Goal: Task Accomplishment & Management: Complete application form

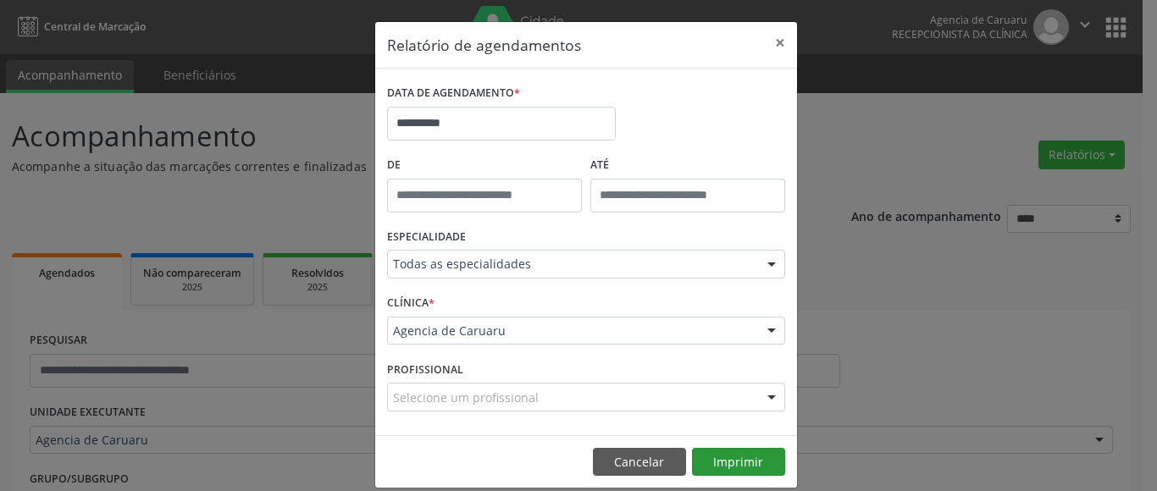
scroll to position [25, 0]
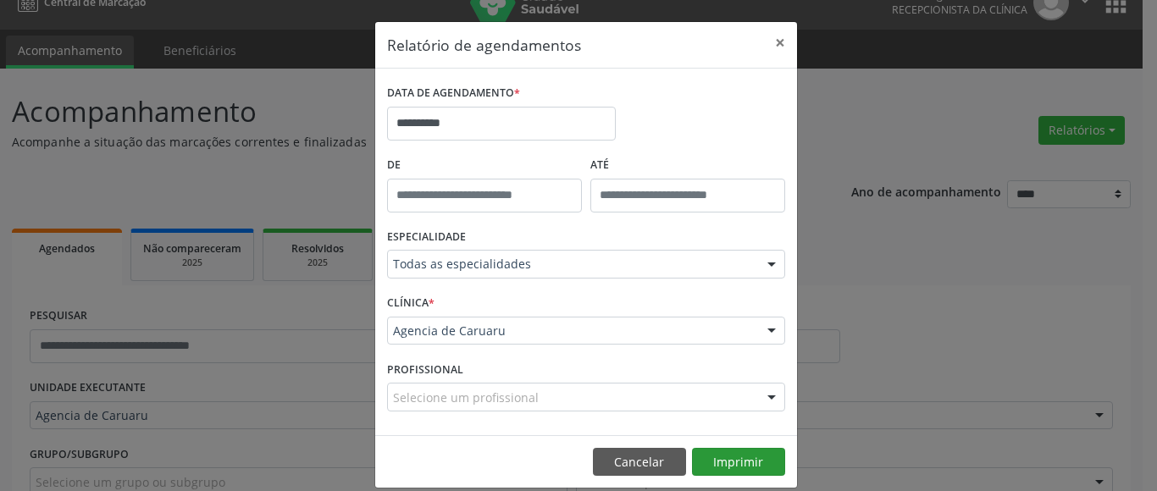
click at [750, 473] on button "Imprimir" at bounding box center [738, 462] width 93 height 29
click at [778, 42] on button "×" at bounding box center [780, 42] width 34 height 41
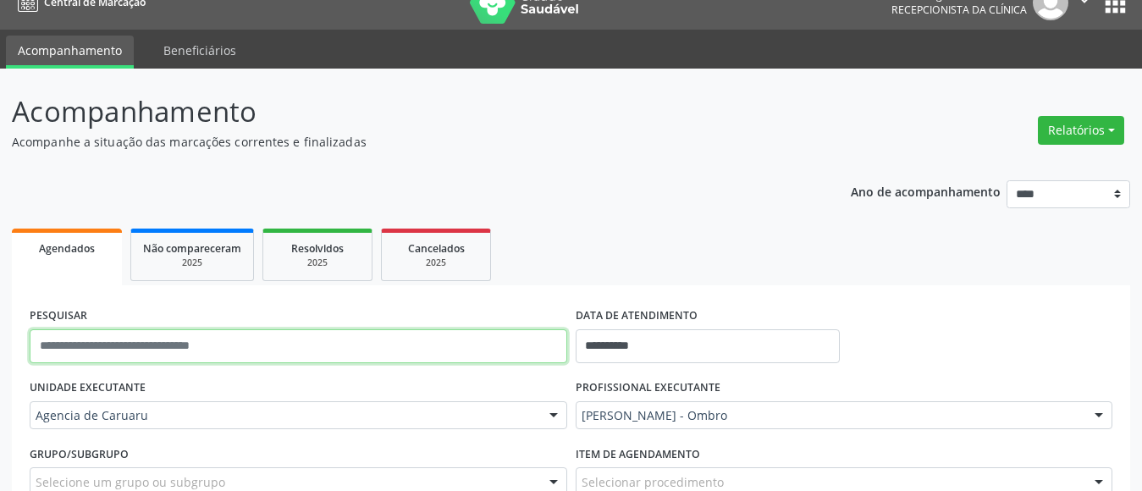
click at [102, 353] on input "text" at bounding box center [299, 346] width 538 height 34
paste input "**********"
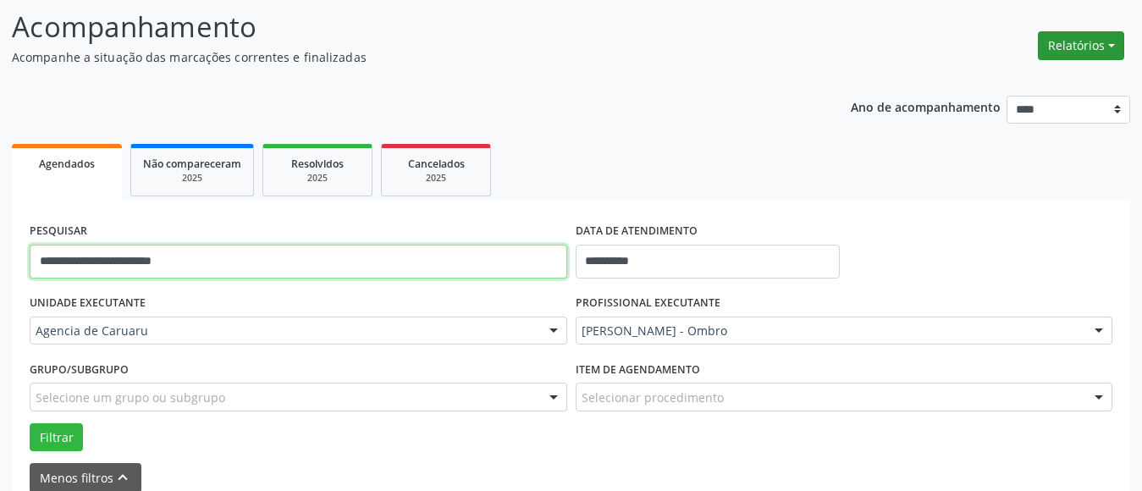
click at [1081, 47] on button "Relatórios" at bounding box center [1081, 45] width 86 height 29
type input "**********"
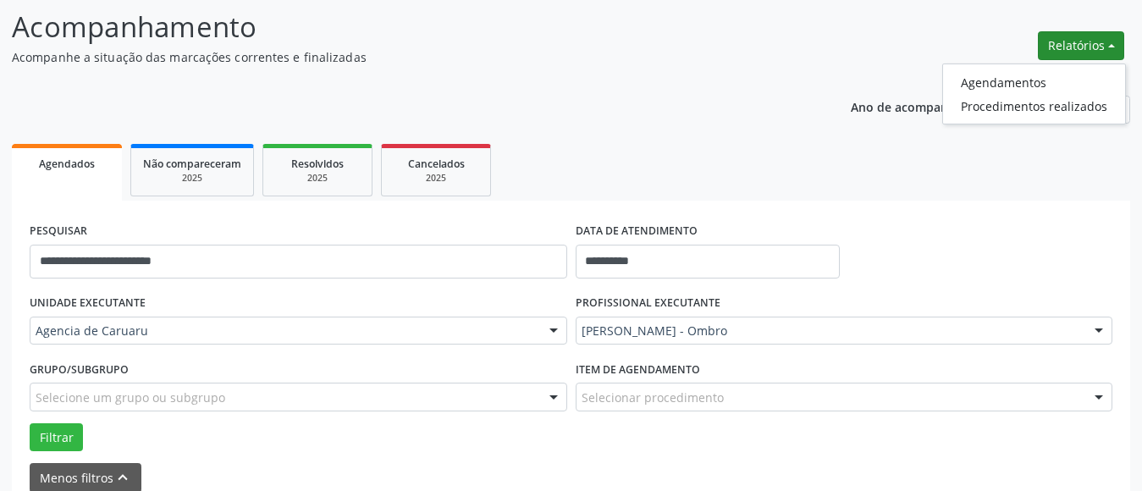
scroll to position [194, 0]
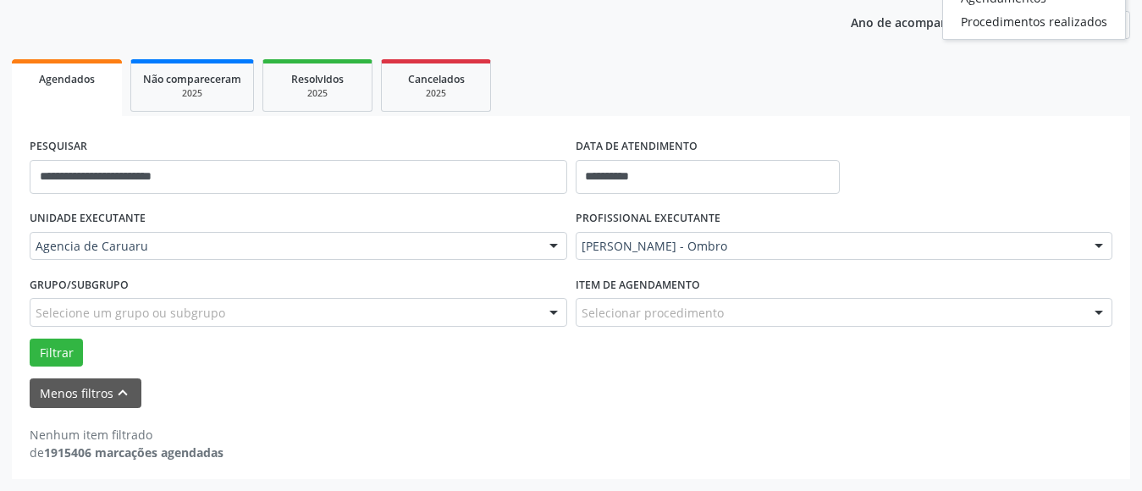
click at [91, 297] on label "Grupo/Subgrupo" at bounding box center [79, 285] width 99 height 26
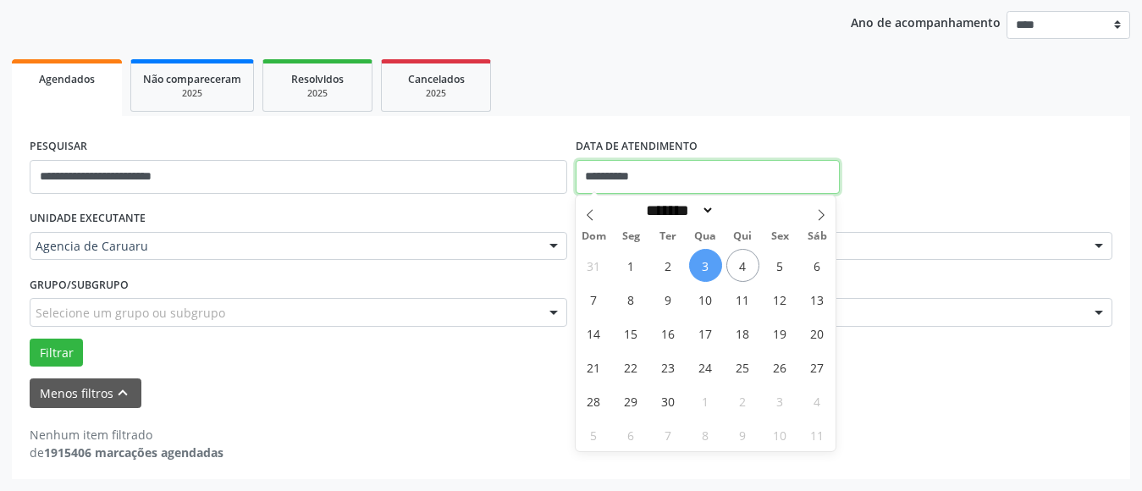
click at [631, 174] on input "**********" at bounding box center [708, 177] width 264 height 34
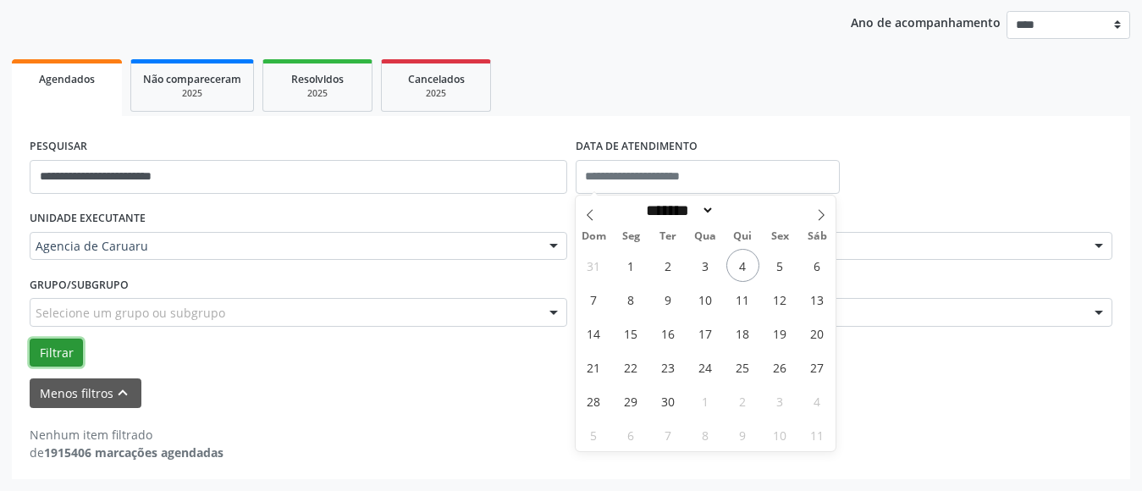
click at [59, 351] on button "Filtrar" at bounding box center [56, 353] width 53 height 29
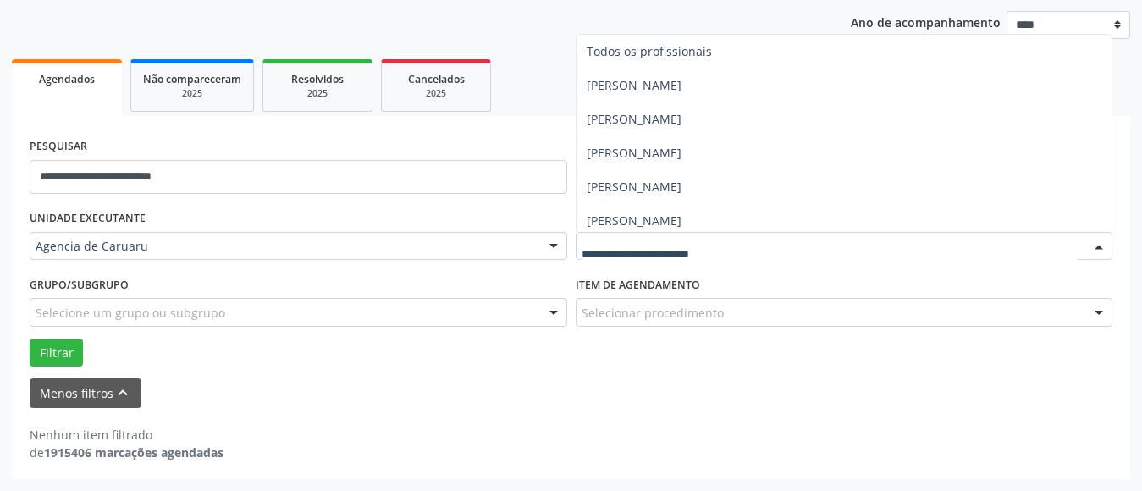
click at [493, 414] on div "Nenhum item filtrado de 1915406 marcações agendadas" at bounding box center [571, 434] width 1083 height 53
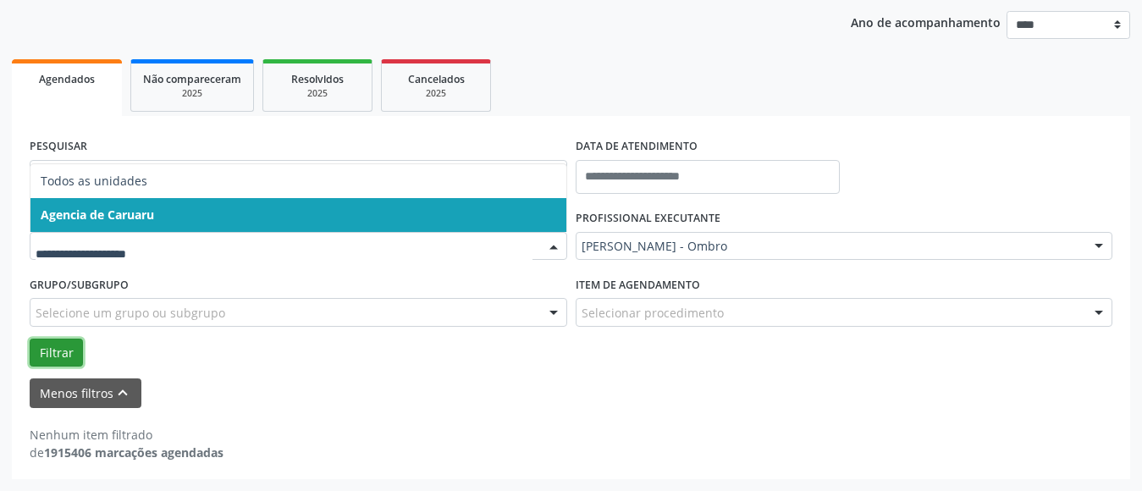
click at [59, 354] on button "Filtrar" at bounding box center [56, 353] width 53 height 29
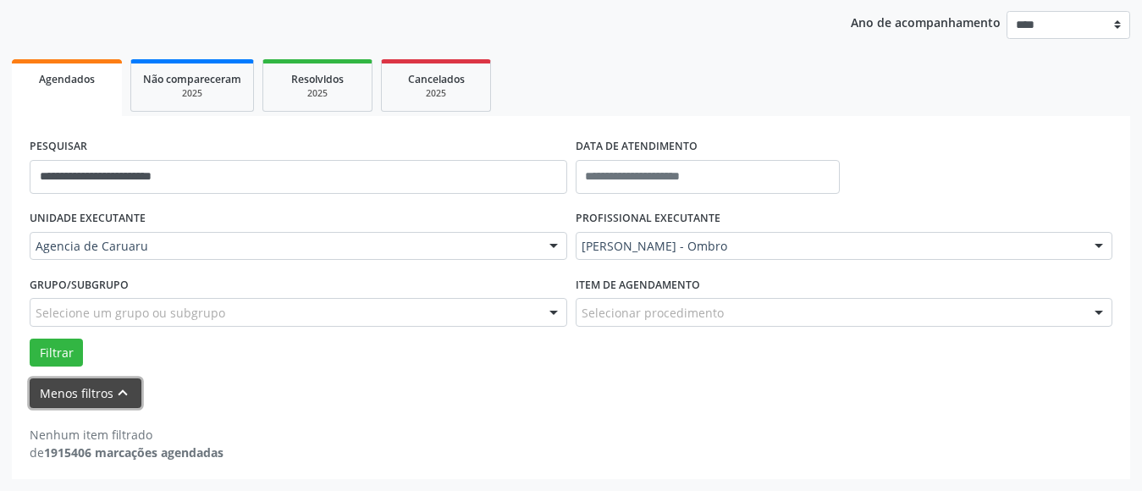
click at [122, 392] on icon "keyboard_arrow_up" at bounding box center [122, 393] width 19 height 19
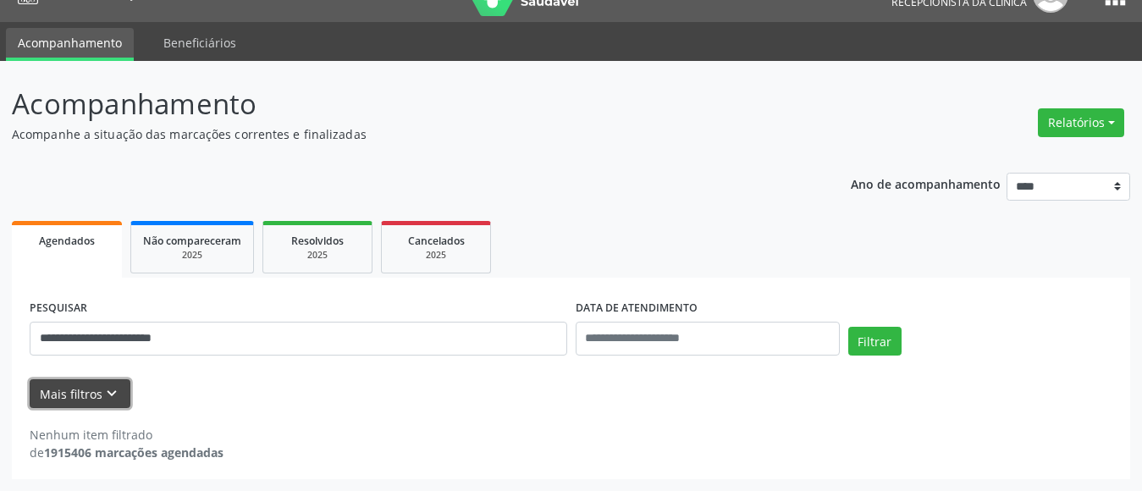
scroll to position [32, 0]
click at [873, 343] on button "Filtrar" at bounding box center [874, 341] width 53 height 29
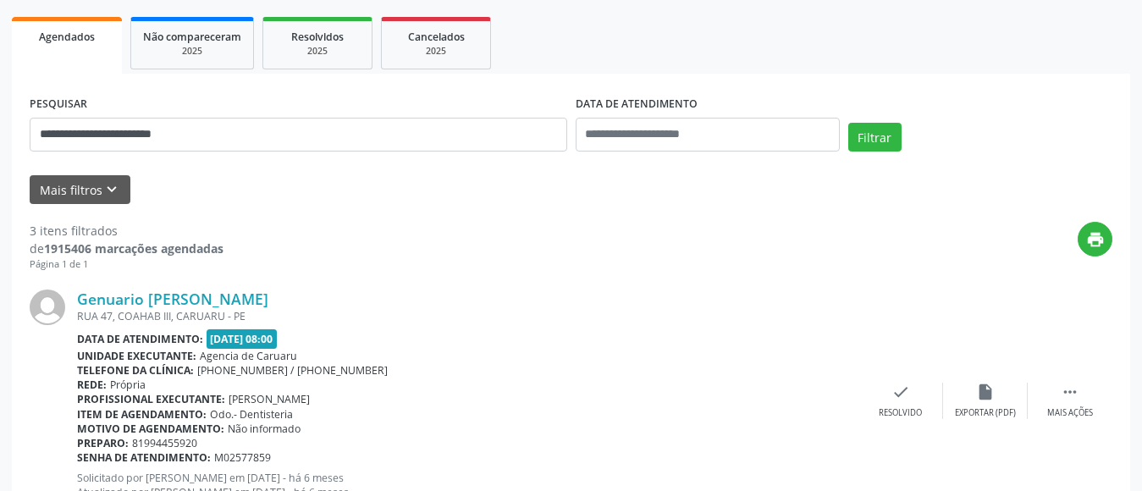
scroll to position [229, 0]
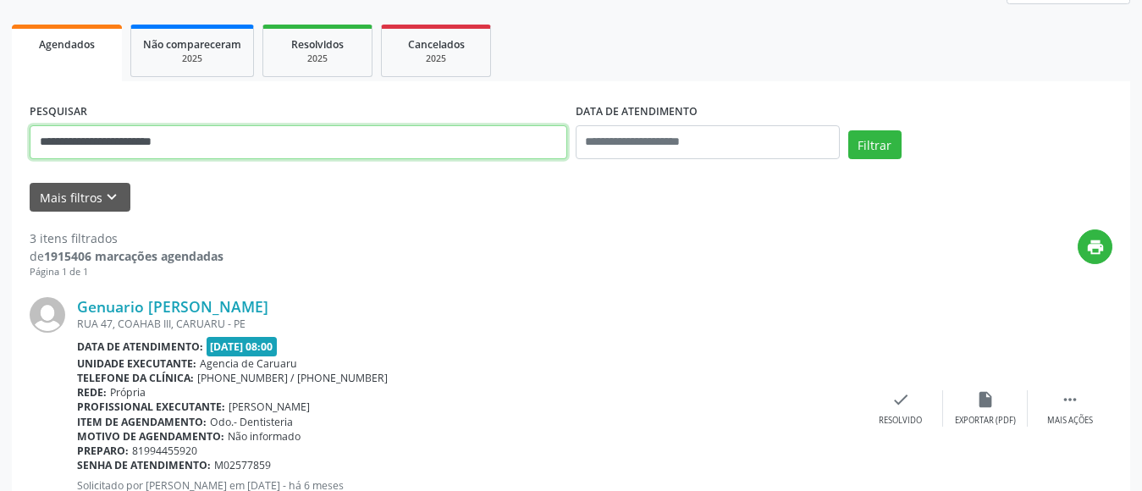
click at [249, 141] on input "**********" at bounding box center [299, 142] width 538 height 34
type input "*"
paste input "**********"
type input "**********"
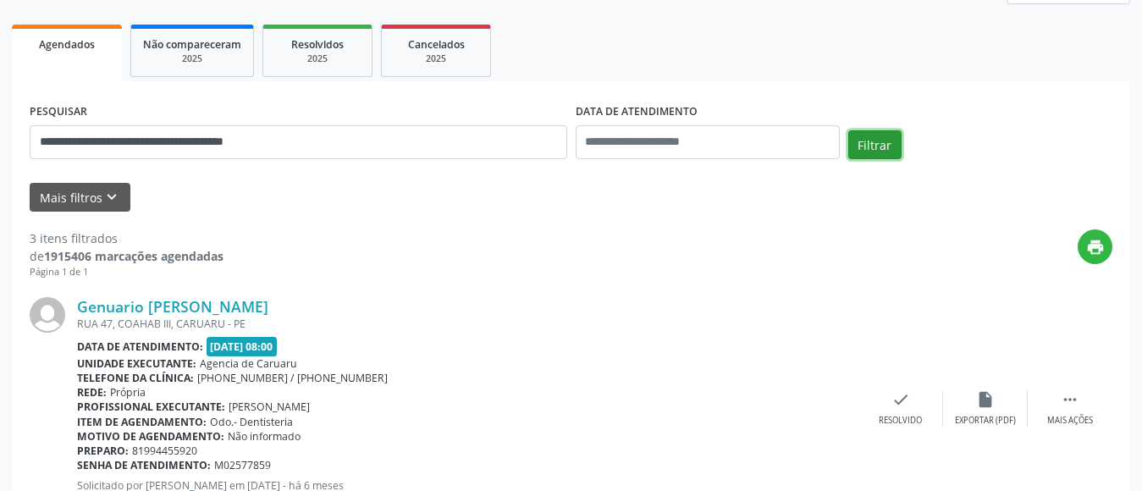
click at [870, 136] on button "Filtrar" at bounding box center [874, 144] width 53 height 29
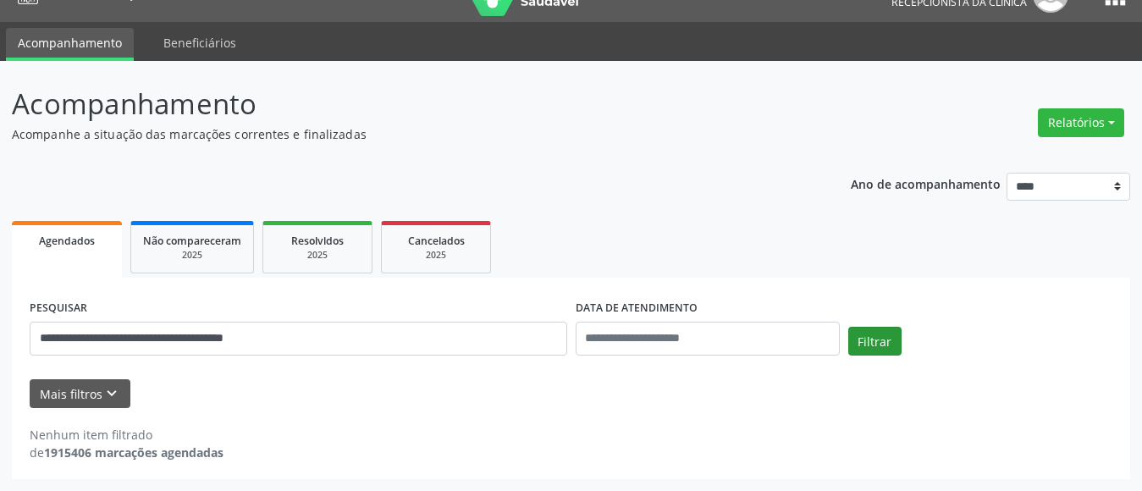
scroll to position [32, 0]
click at [1110, 113] on button "Relatórios" at bounding box center [1081, 122] width 86 height 29
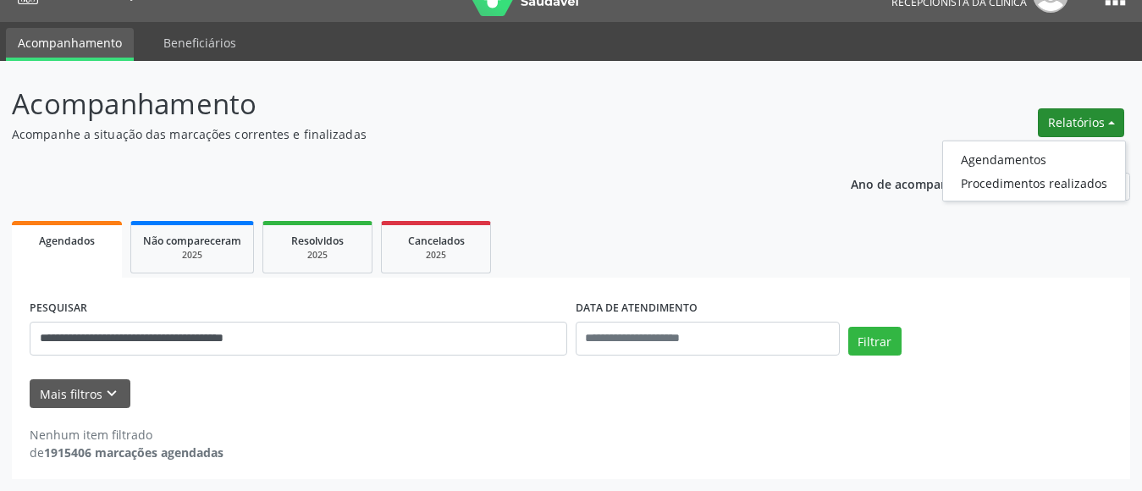
click at [1041, 145] on ul "Agendamentos Procedimentos realizados" at bounding box center [1034, 171] width 184 height 61
click at [1025, 160] on link "Agendamentos" at bounding box center [1034, 159] width 182 height 24
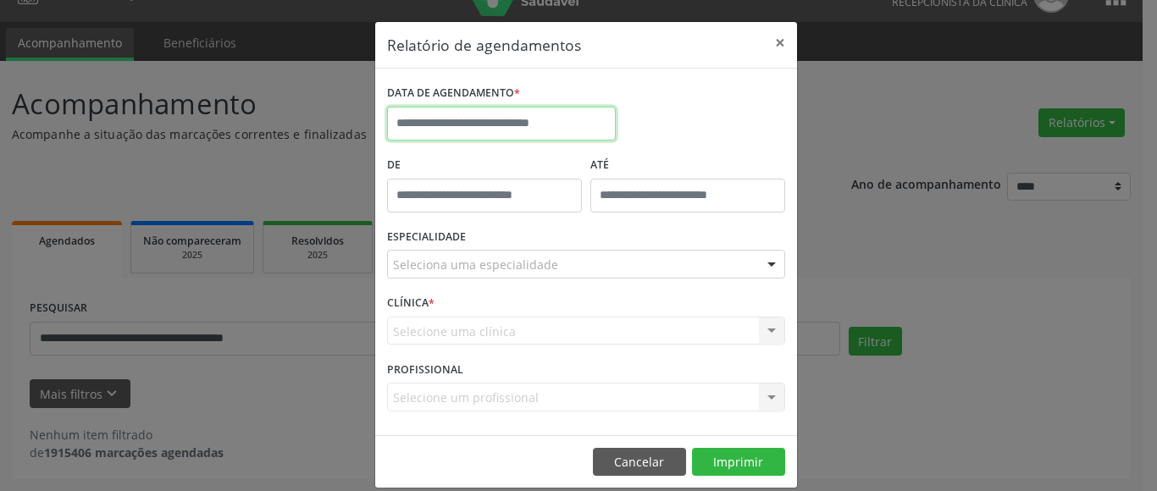
click at [420, 124] on input "text" at bounding box center [501, 124] width 229 height 34
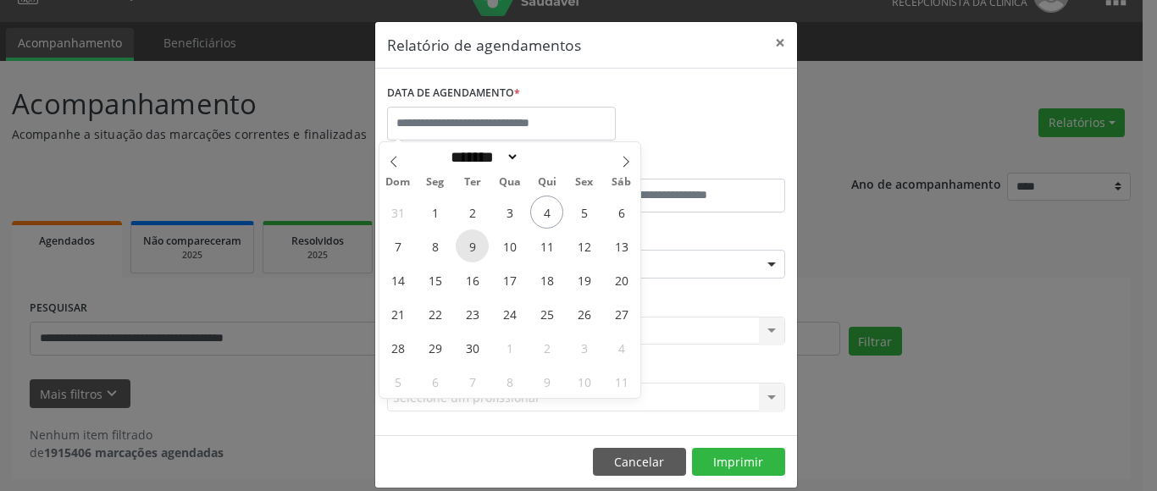
click at [467, 249] on span "9" at bounding box center [472, 245] width 33 height 33
type input "**********"
click at [467, 249] on span "9" at bounding box center [472, 245] width 33 height 33
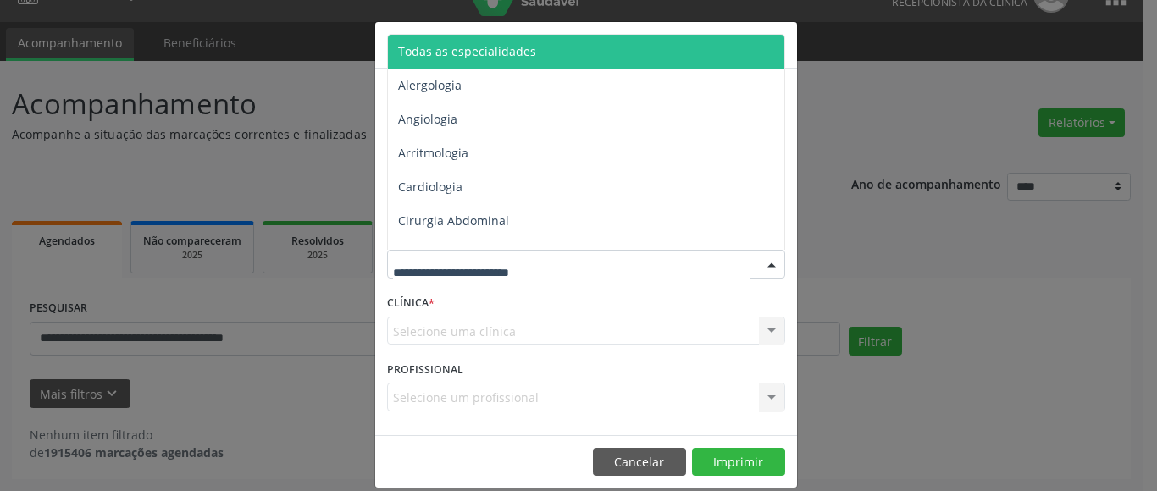
click at [505, 28] on header "Relatório de agendamentos ×" at bounding box center [586, 45] width 422 height 47
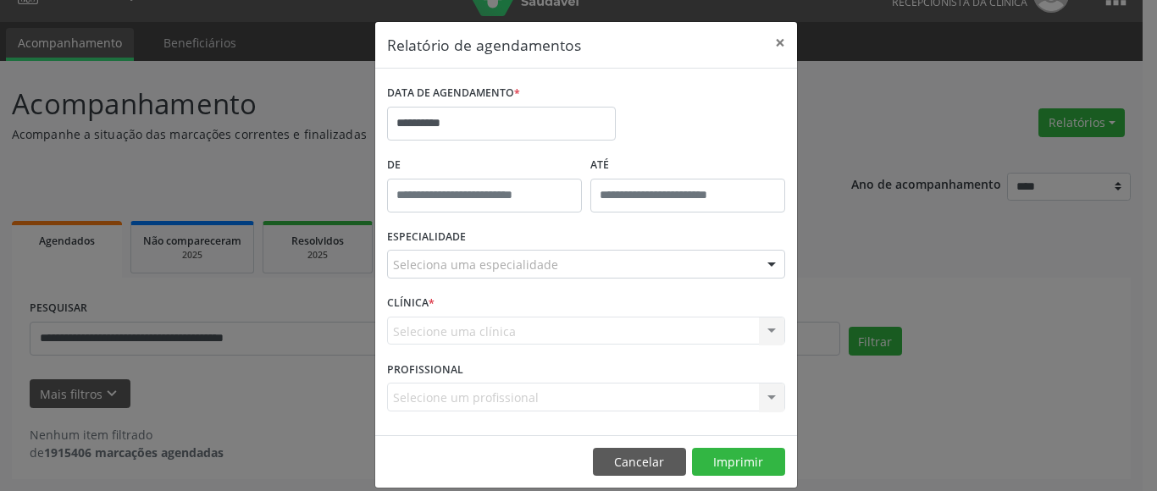
click at [437, 276] on div "Seleciona uma especialidade" at bounding box center [586, 264] width 398 height 29
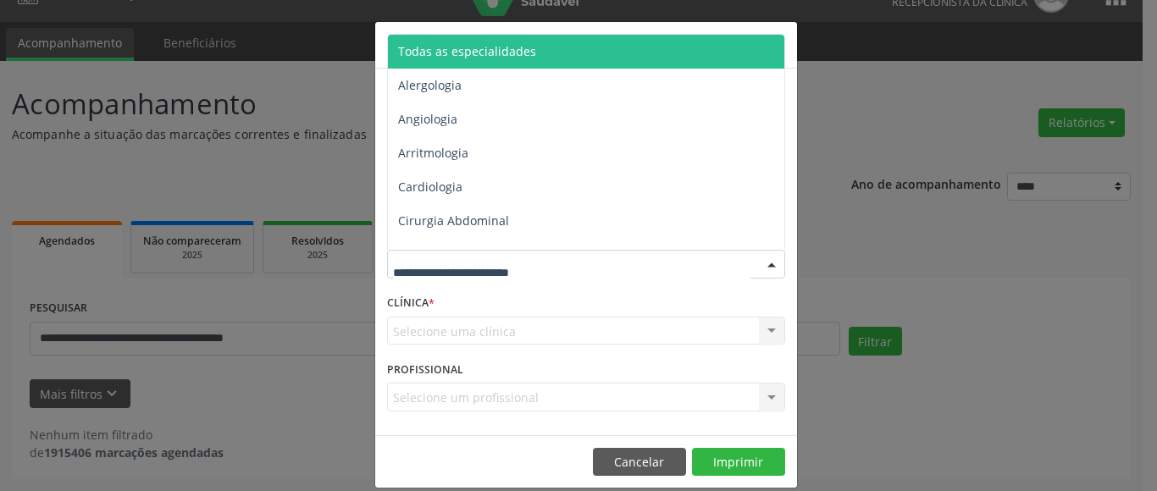
click at [488, 45] on span "Todas as especialidades" at bounding box center [467, 51] width 138 height 16
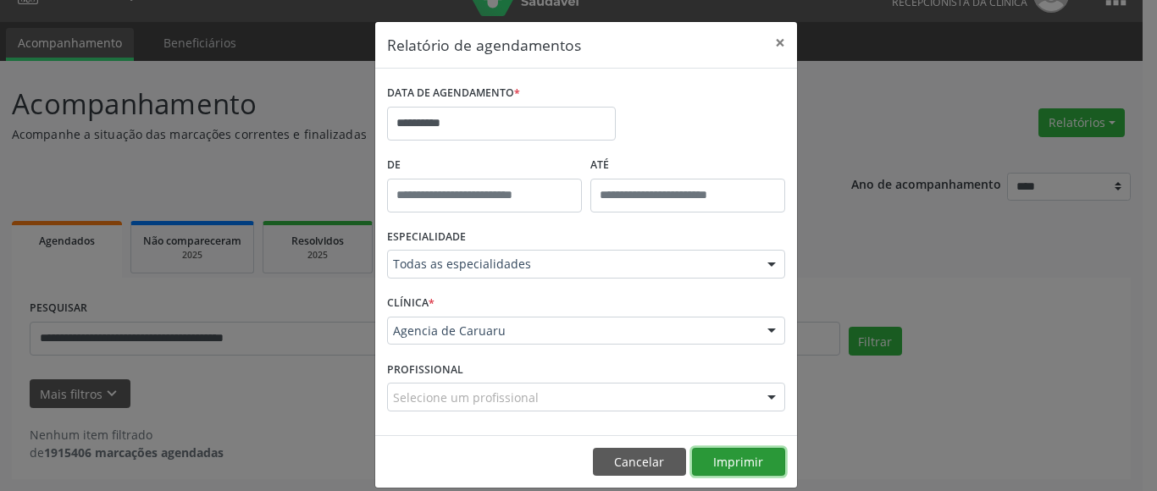
click at [748, 461] on button "Imprimir" at bounding box center [738, 462] width 93 height 29
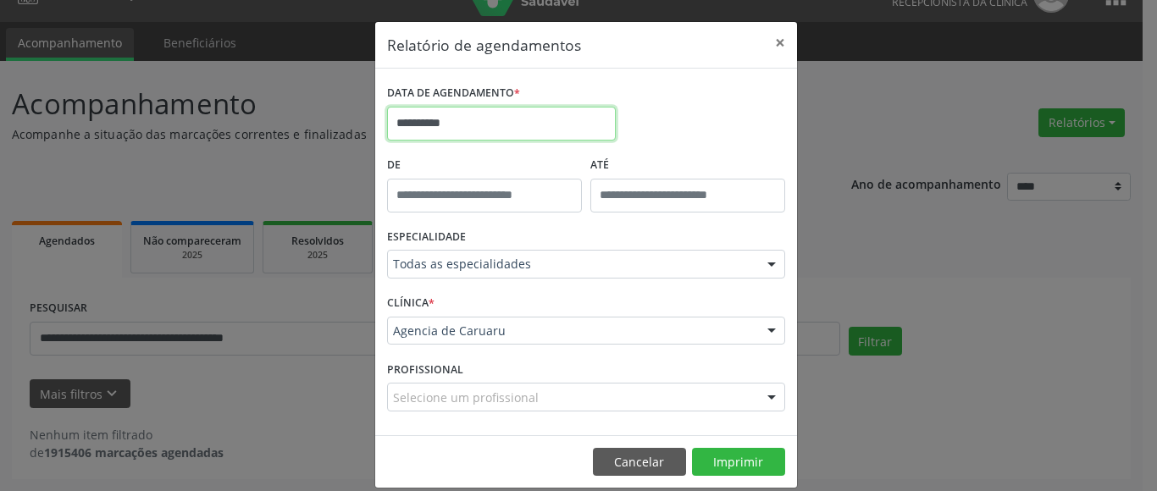
click at [439, 124] on input "**********" at bounding box center [501, 124] width 229 height 34
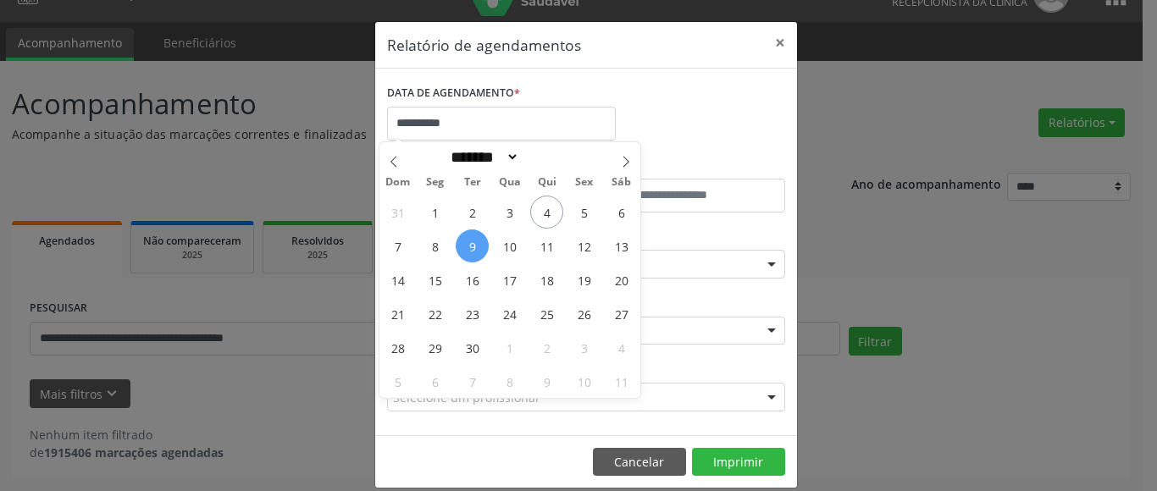
click at [476, 250] on span "9" at bounding box center [472, 245] width 33 height 33
type input "**********"
click at [476, 250] on span "9" at bounding box center [472, 245] width 33 height 33
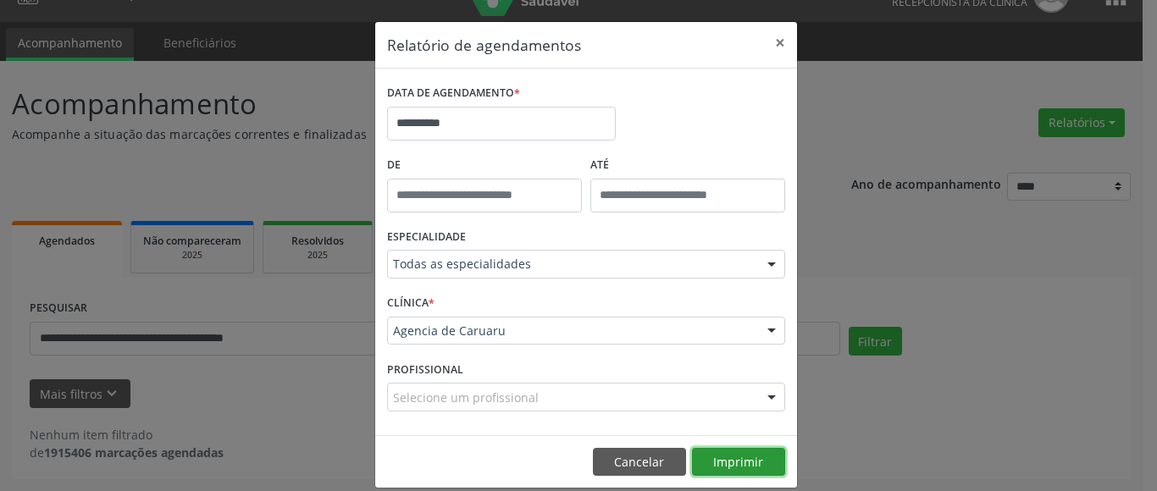
click at [737, 453] on button "Imprimir" at bounding box center [738, 462] width 93 height 29
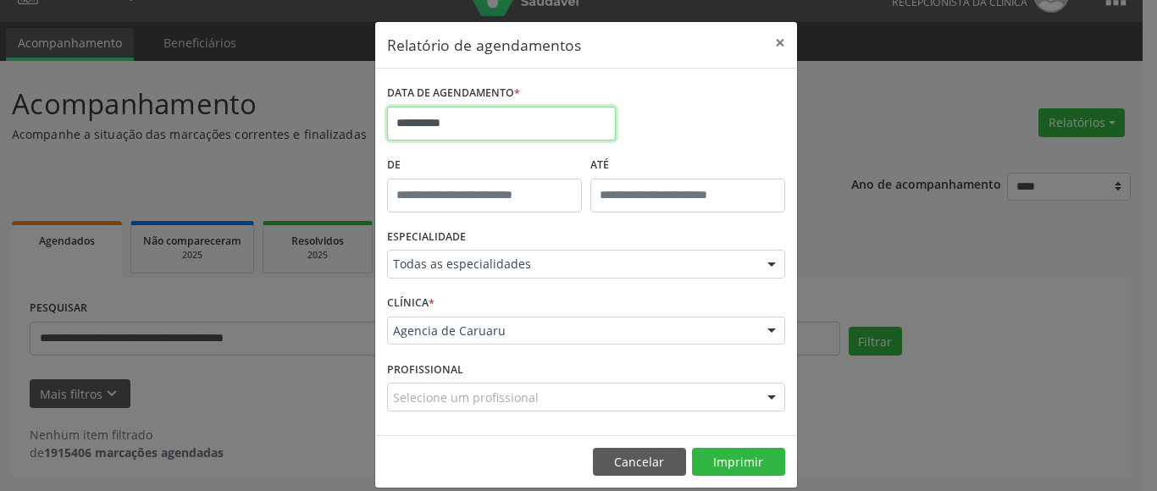
click at [445, 122] on input "**********" at bounding box center [501, 124] width 229 height 34
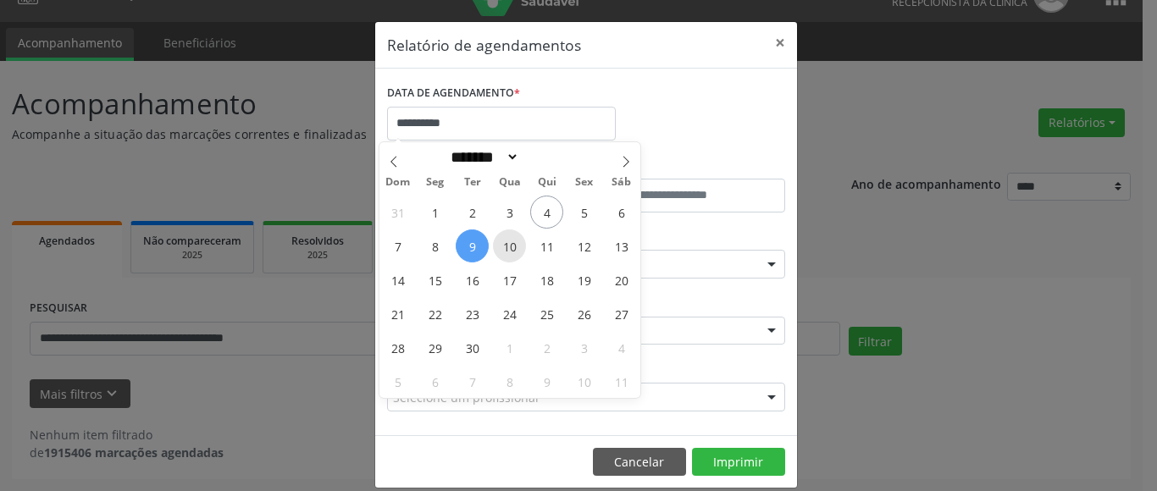
click at [516, 243] on span "10" at bounding box center [509, 245] width 33 height 33
type input "**********"
click at [516, 243] on span "10" at bounding box center [509, 245] width 33 height 33
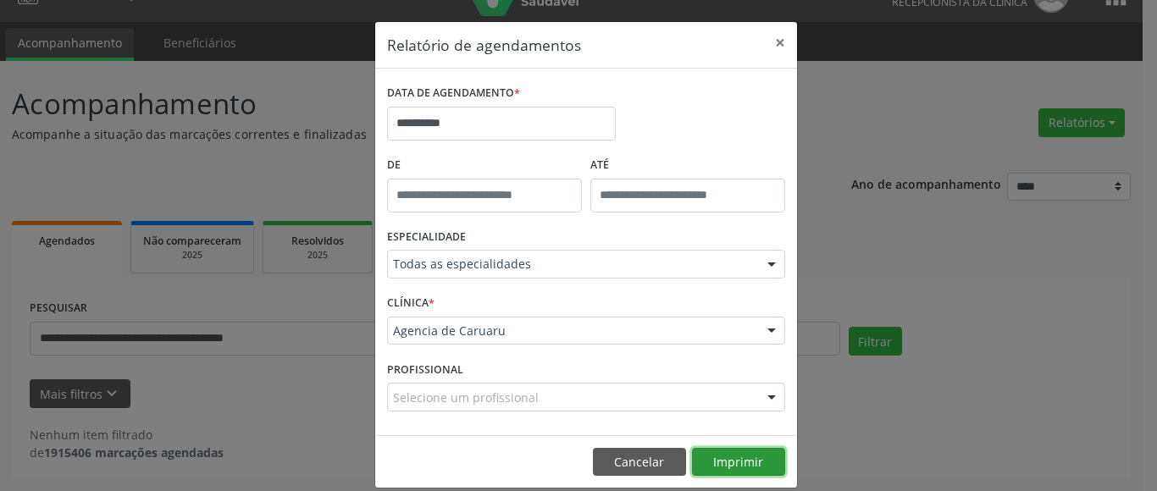
click at [726, 459] on button "Imprimir" at bounding box center [738, 462] width 93 height 29
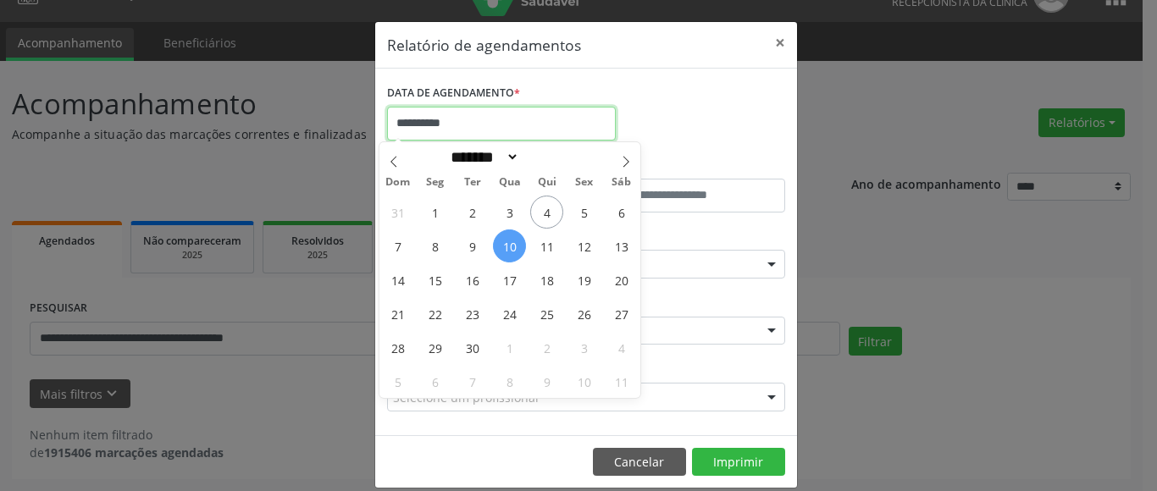
click at [456, 126] on input "**********" at bounding box center [501, 124] width 229 height 34
click at [516, 210] on span "3" at bounding box center [509, 212] width 33 height 33
type input "**********"
click at [516, 210] on span "3" at bounding box center [509, 212] width 33 height 33
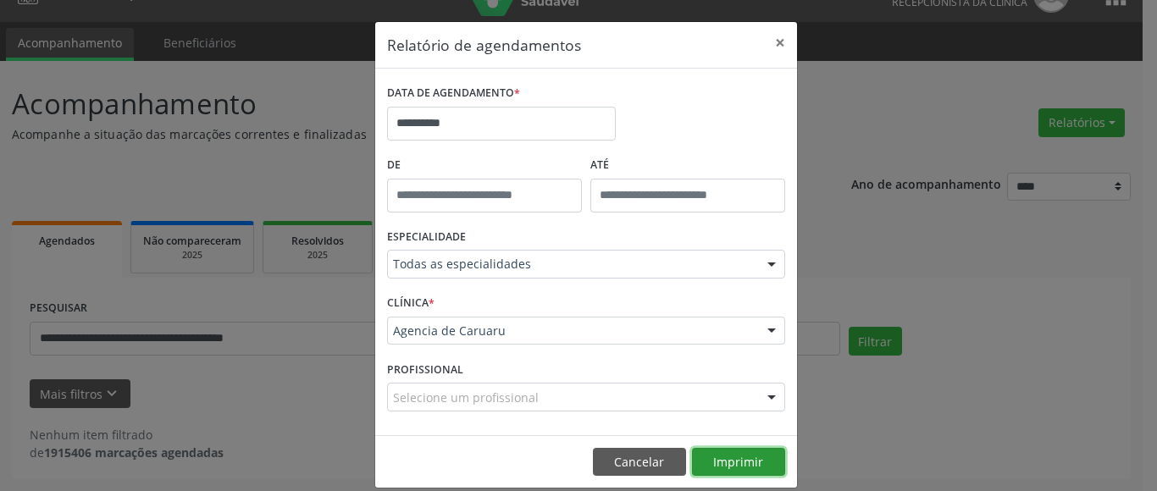
click at [722, 467] on button "Imprimir" at bounding box center [738, 462] width 93 height 29
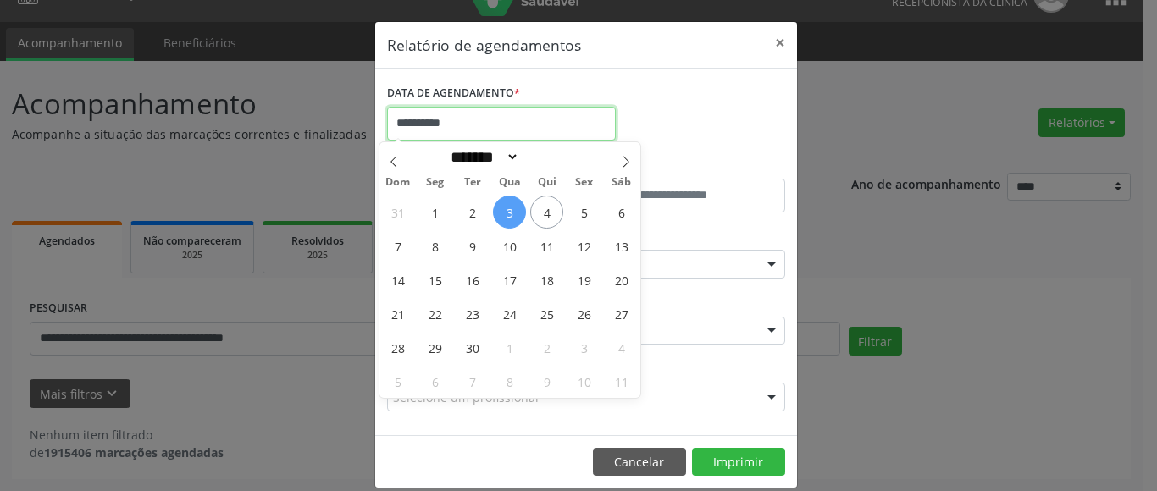
click at [445, 114] on input "**********" at bounding box center [501, 124] width 229 height 34
click at [548, 210] on span "4" at bounding box center [546, 212] width 33 height 33
type input "**********"
click at [548, 210] on span "4" at bounding box center [546, 212] width 33 height 33
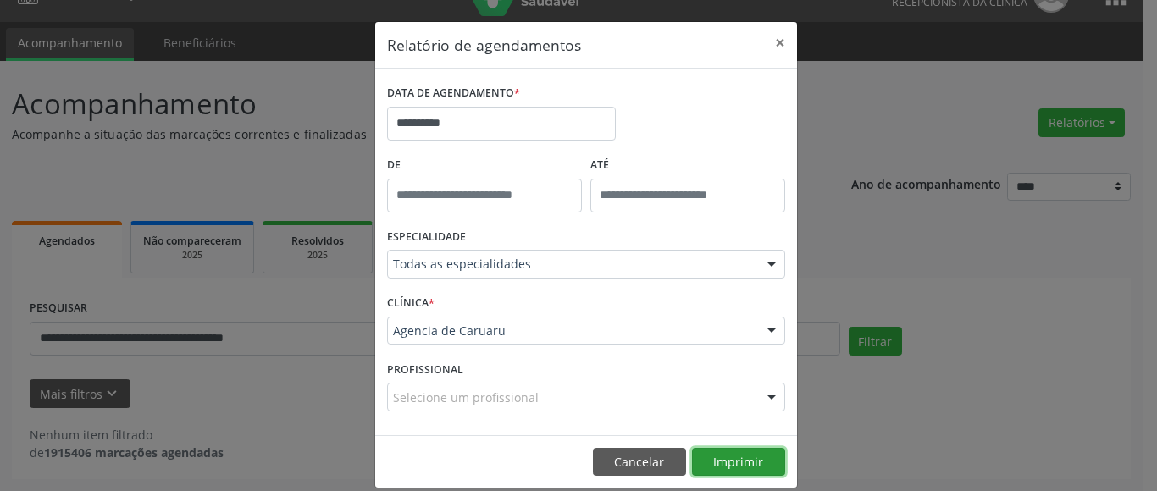
click at [729, 457] on button "Imprimir" at bounding box center [738, 462] width 93 height 29
click at [775, 46] on button "×" at bounding box center [780, 42] width 34 height 41
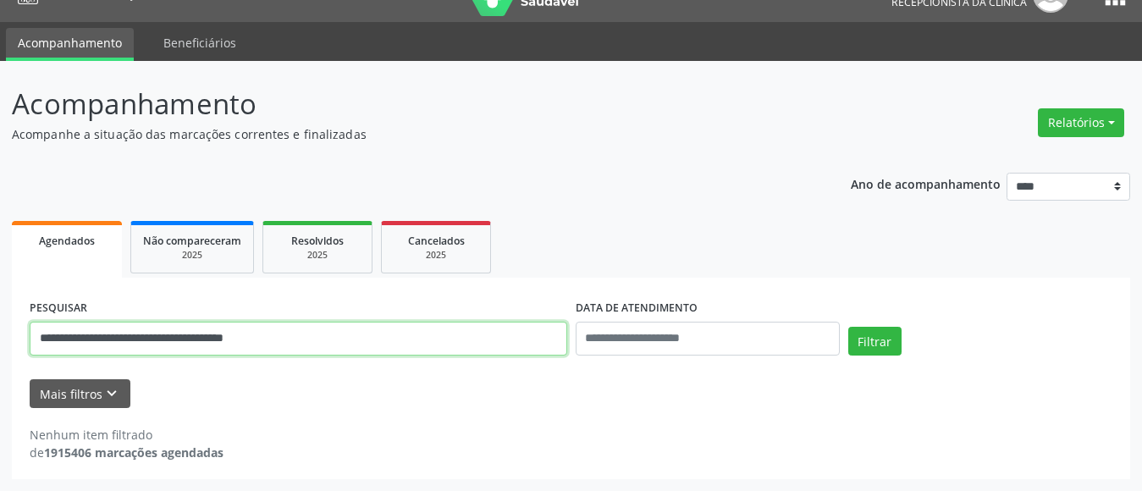
click at [335, 351] on input "**********" at bounding box center [299, 339] width 538 height 34
type input "*"
paste input "**********"
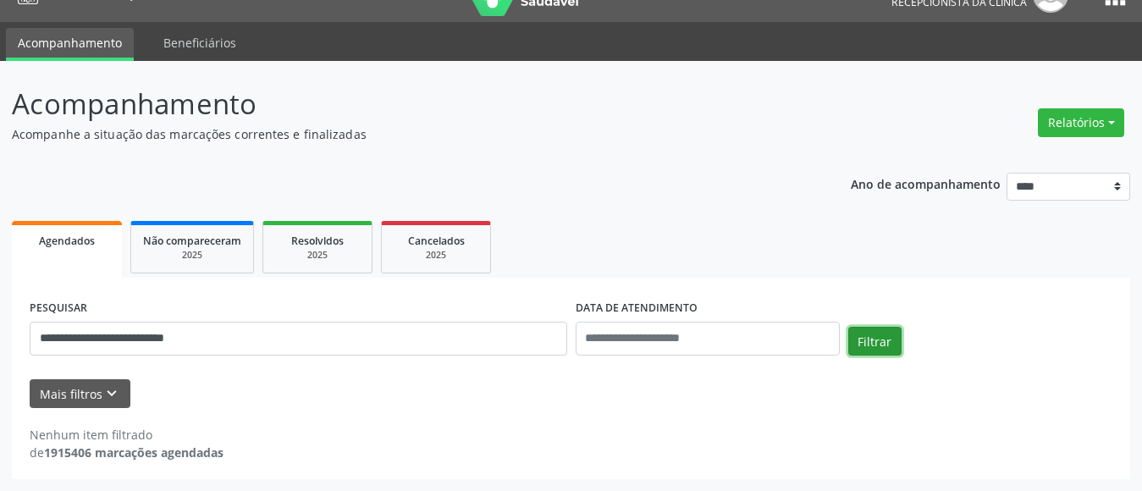
click at [875, 347] on button "Filtrar" at bounding box center [874, 341] width 53 height 29
click at [860, 343] on button "Filtrar" at bounding box center [874, 341] width 53 height 29
click at [866, 343] on button "Filtrar" at bounding box center [874, 341] width 53 height 29
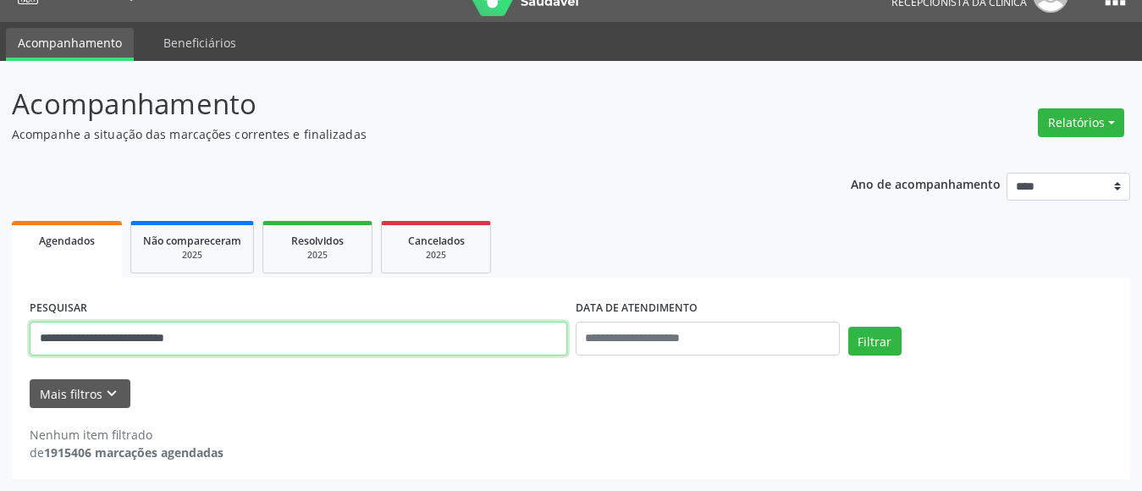
click at [269, 337] on input "**********" at bounding box center [299, 339] width 538 height 34
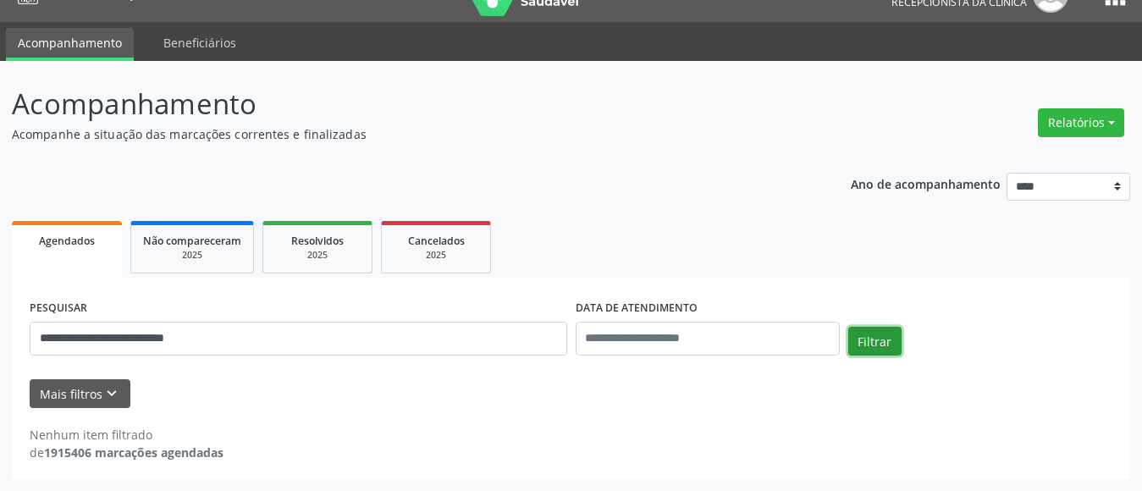
click at [874, 338] on button "Filtrar" at bounding box center [874, 341] width 53 height 29
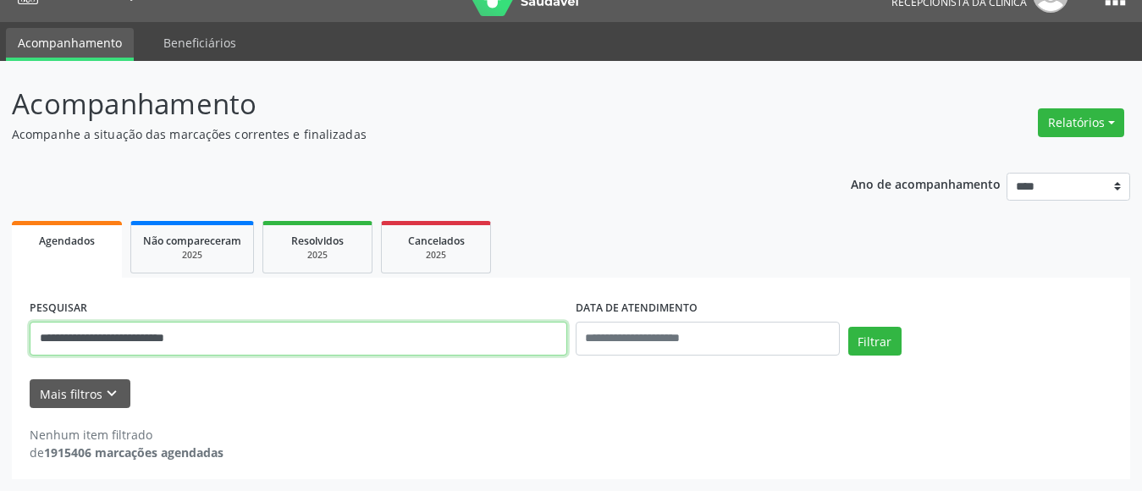
click at [257, 345] on input "**********" at bounding box center [299, 339] width 538 height 34
type input "*"
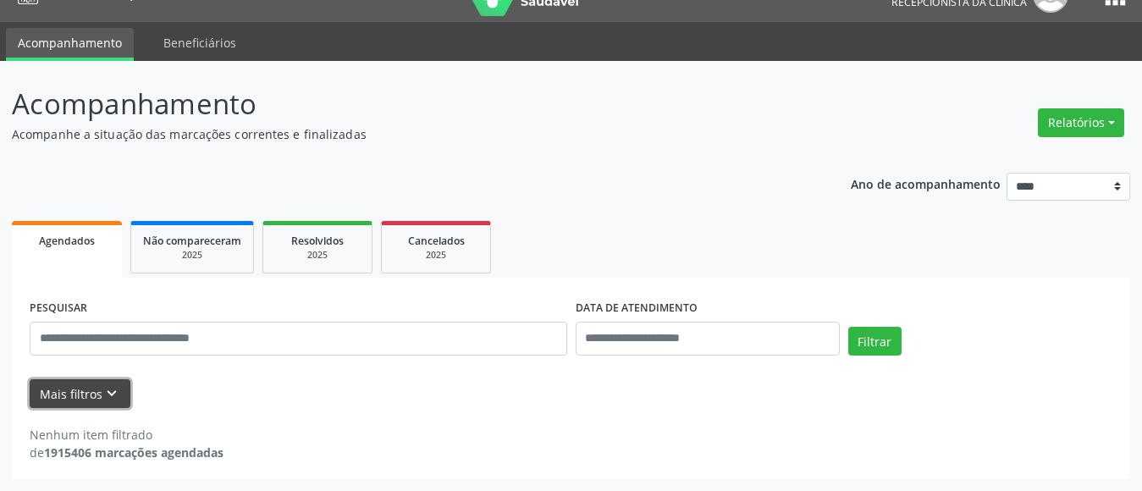
click at [117, 388] on icon "keyboard_arrow_down" at bounding box center [111, 393] width 19 height 19
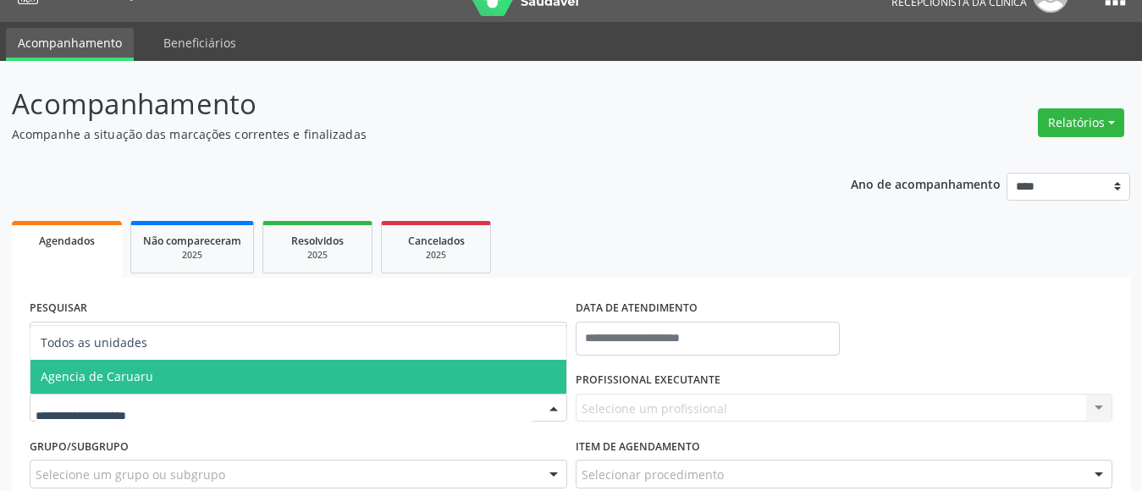
click at [129, 374] on span "Agencia de Caruaru" at bounding box center [97, 376] width 113 height 16
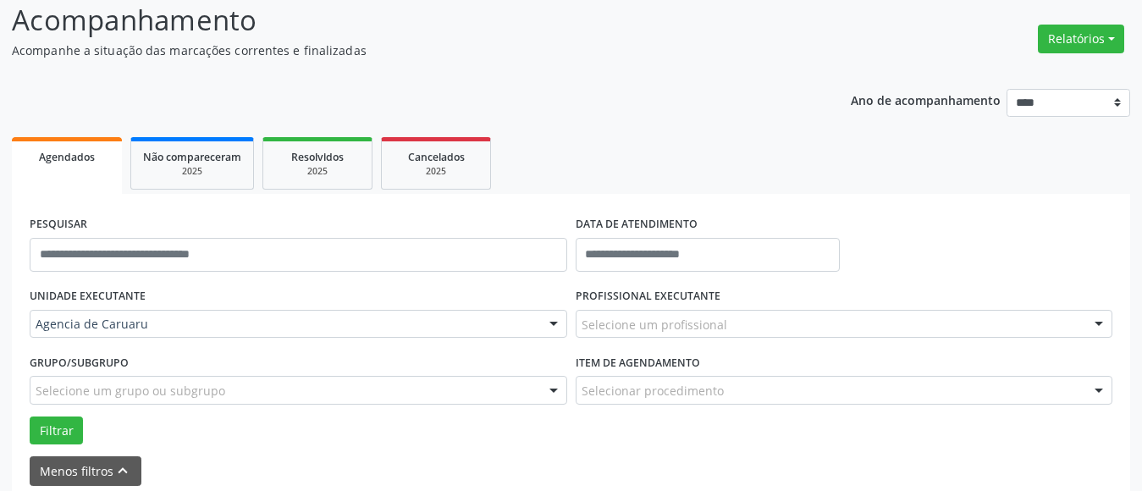
scroll to position [117, 0]
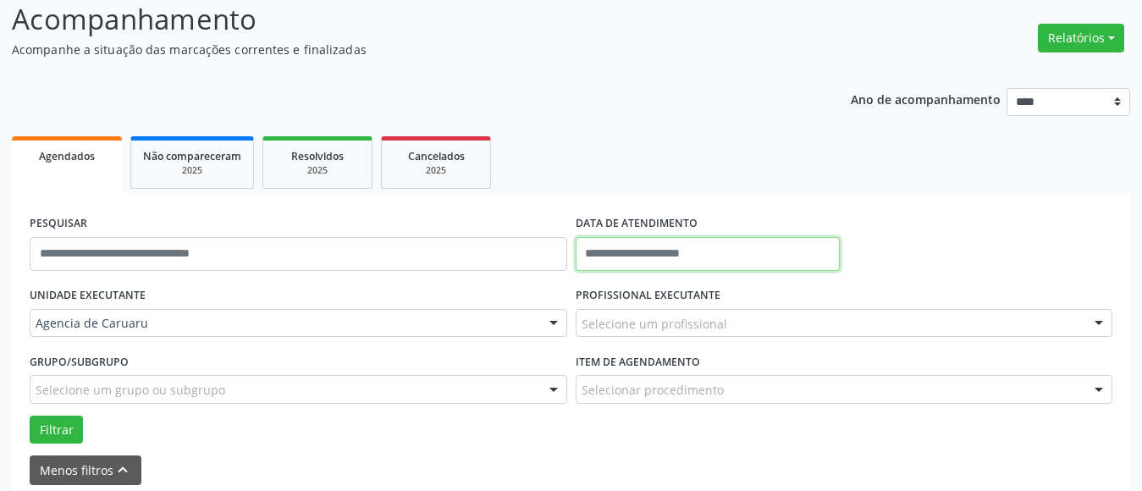
click at [679, 261] on input "text" at bounding box center [708, 254] width 264 height 34
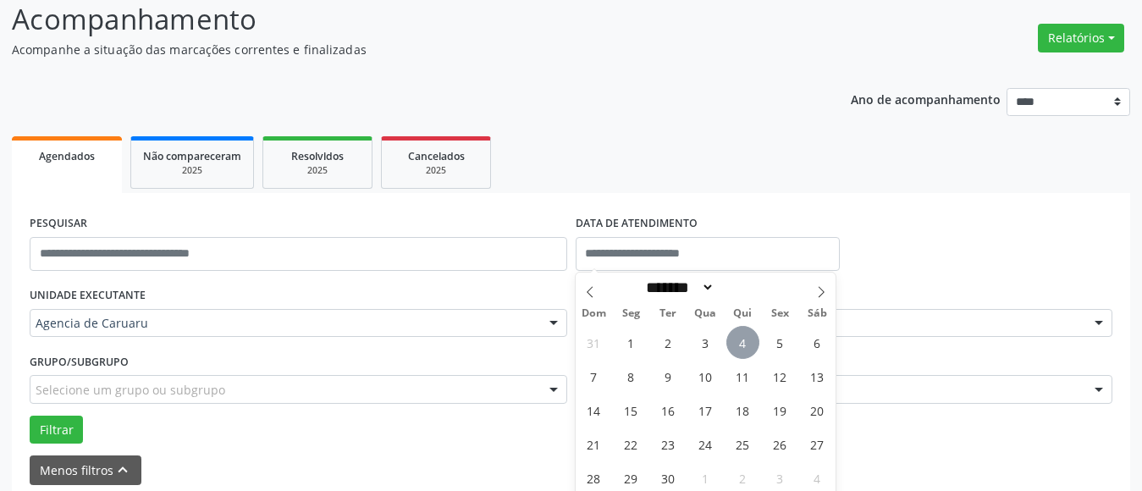
click at [733, 341] on span "4" at bounding box center [742, 342] width 33 height 33
type input "**********"
click at [733, 341] on span "4" at bounding box center [742, 342] width 33 height 33
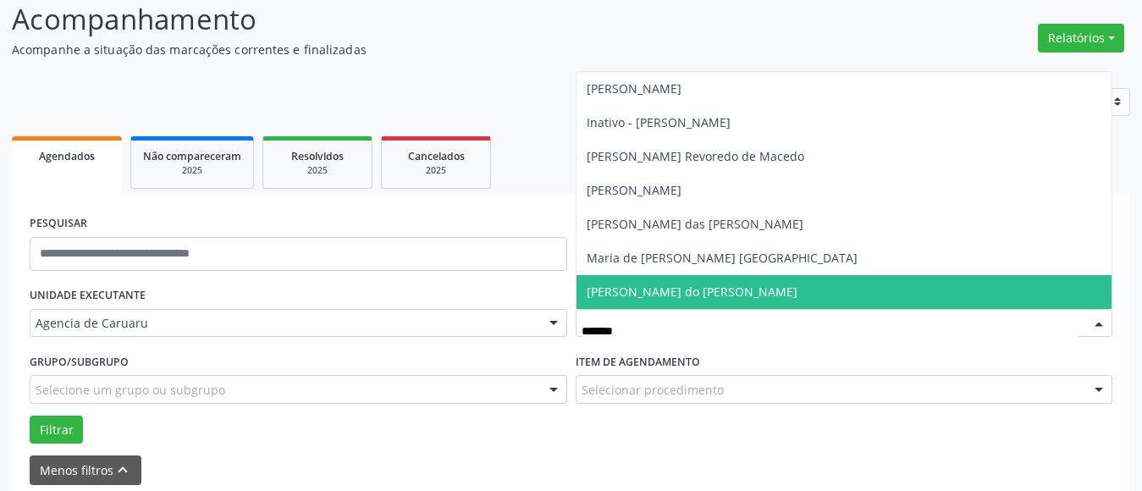
type input "********"
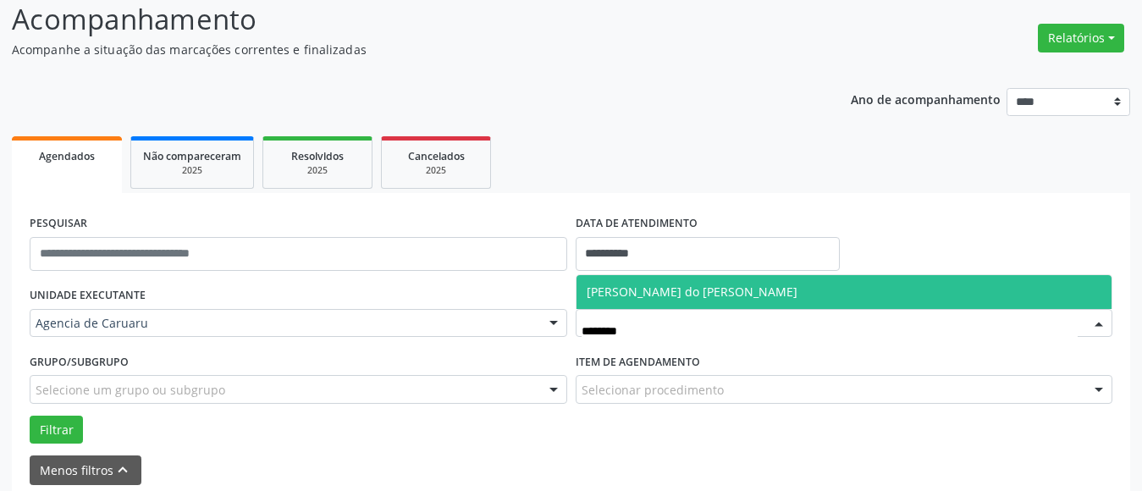
click at [621, 299] on span "[PERSON_NAME] do [PERSON_NAME]" at bounding box center [692, 292] width 211 height 16
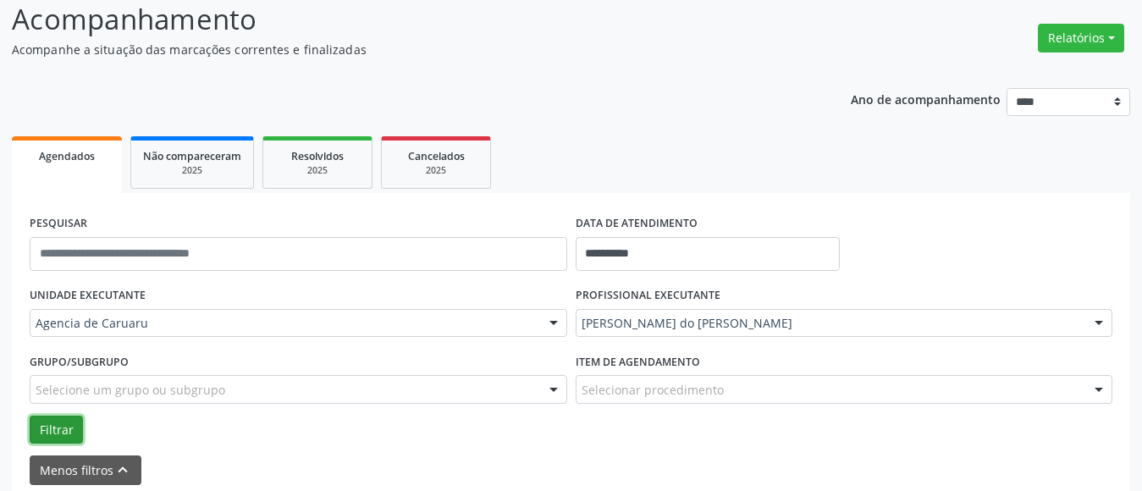
click at [55, 430] on button "Filtrar" at bounding box center [56, 430] width 53 height 29
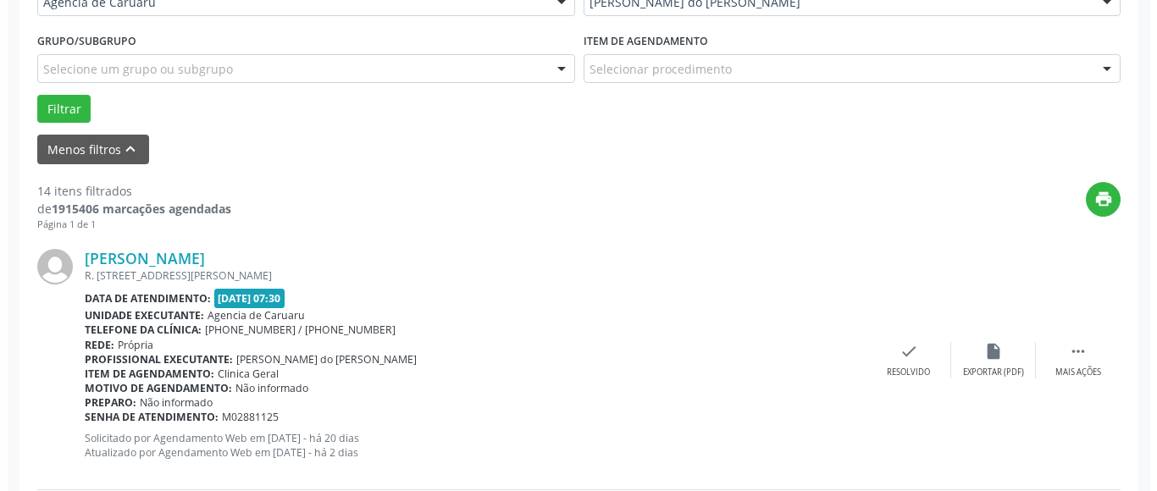
scroll to position [456, 0]
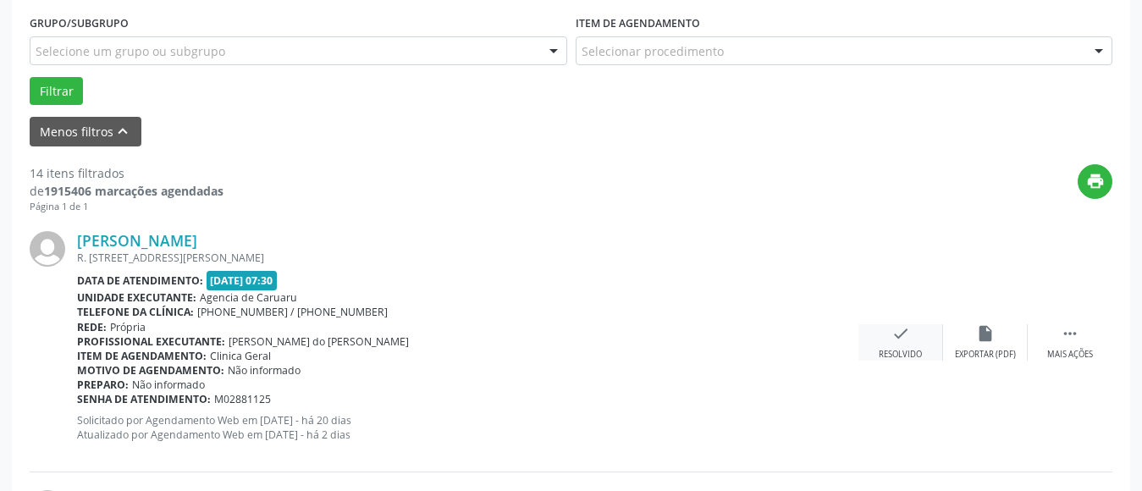
click at [910, 338] on div "check Resolvido" at bounding box center [901, 342] width 85 height 36
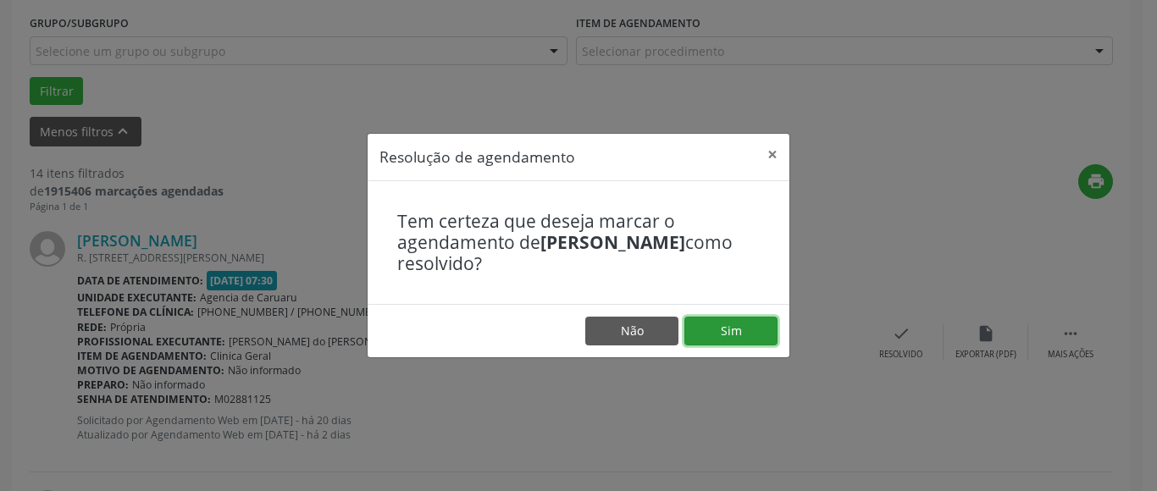
click at [715, 340] on button "Sim" at bounding box center [730, 331] width 93 height 29
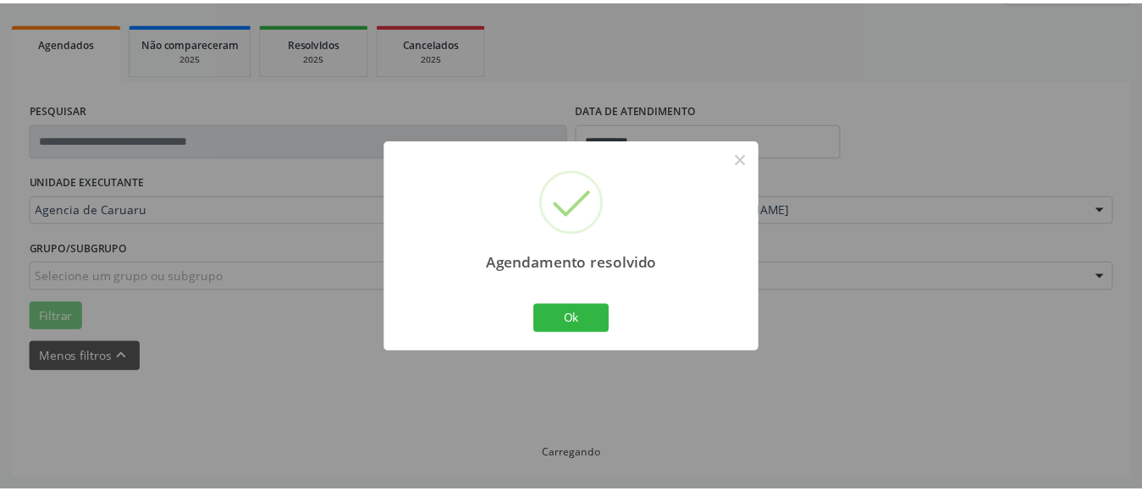
scroll to position [230, 0]
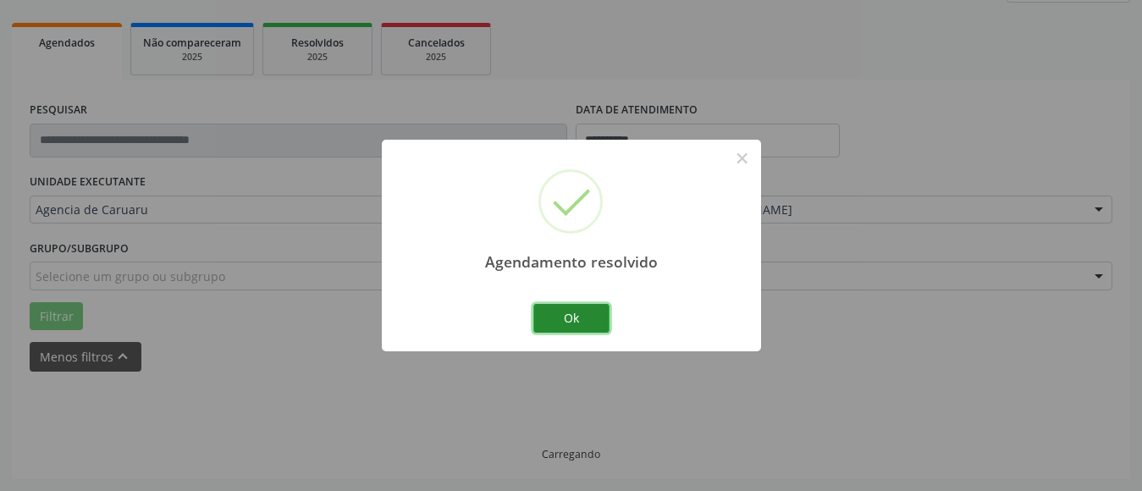
click at [575, 317] on button "Ok" at bounding box center [571, 318] width 76 height 29
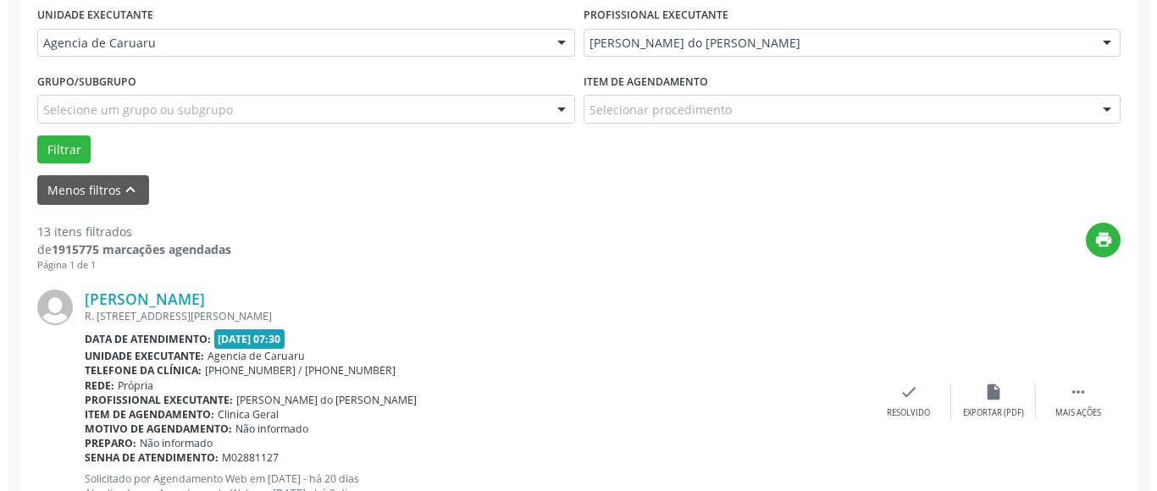
scroll to position [400, 0]
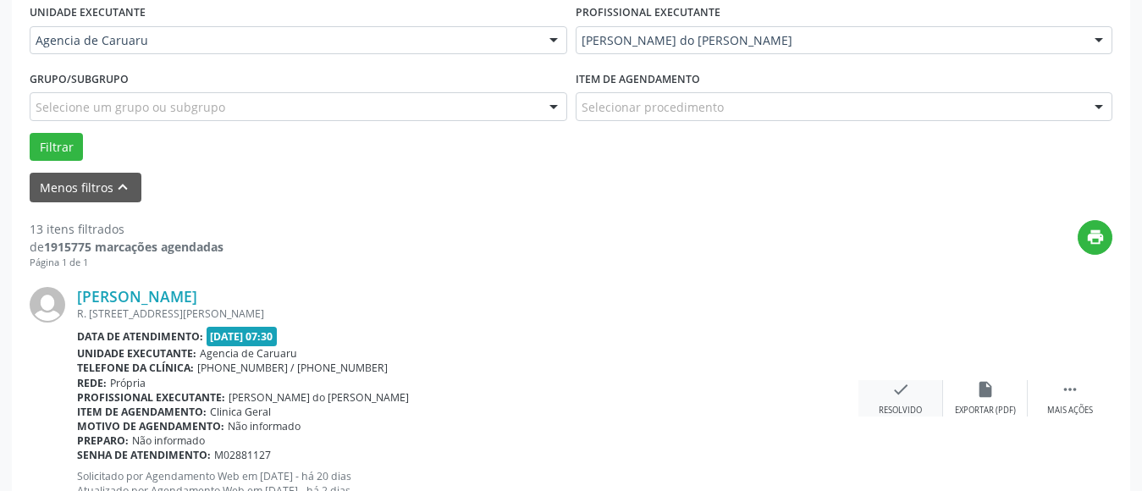
click at [901, 384] on icon "check" at bounding box center [901, 389] width 19 height 19
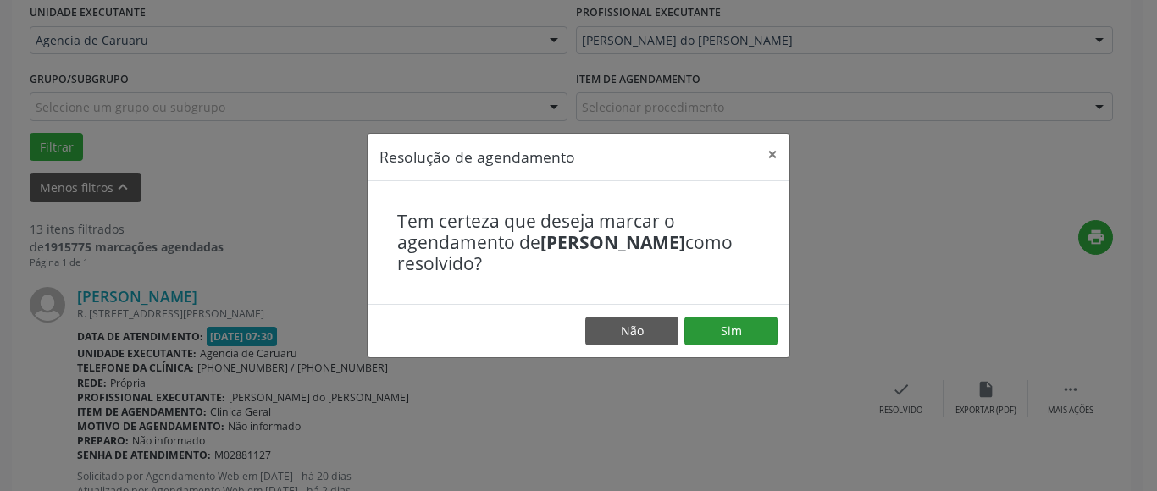
click at [738, 316] on footer "Não Sim" at bounding box center [578, 330] width 422 height 53
click at [732, 331] on button "Sim" at bounding box center [730, 331] width 93 height 29
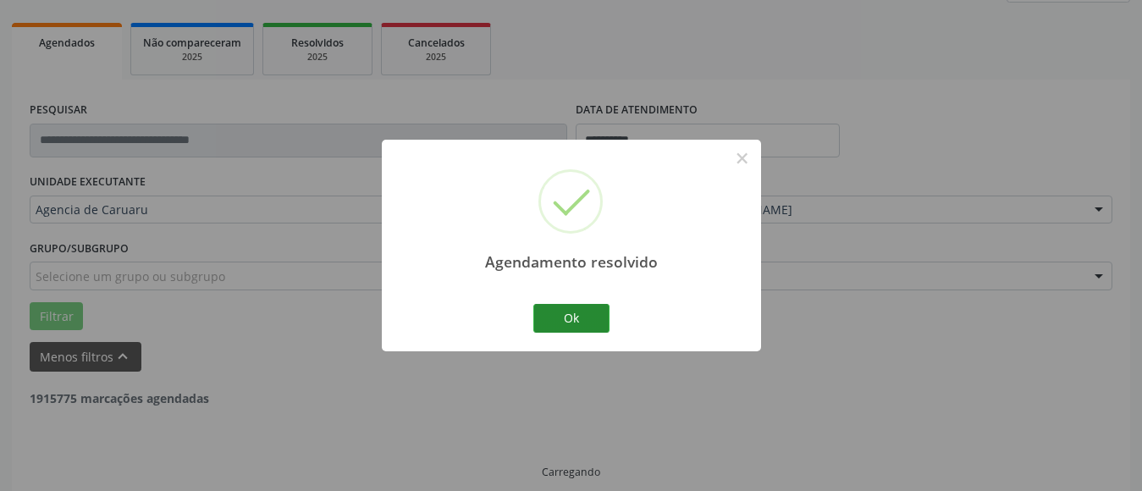
scroll to position [248, 0]
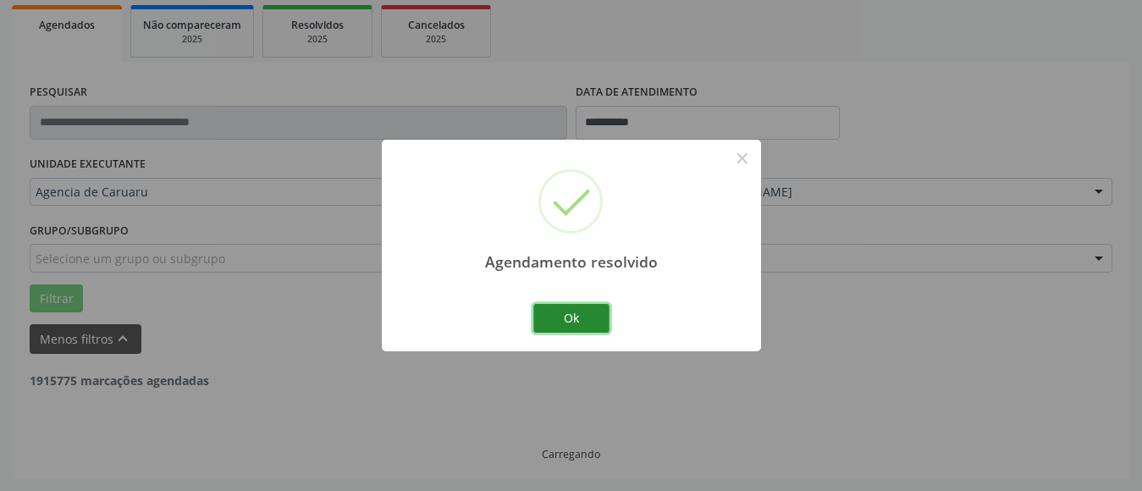
click at [555, 316] on button "Ok" at bounding box center [571, 318] width 76 height 29
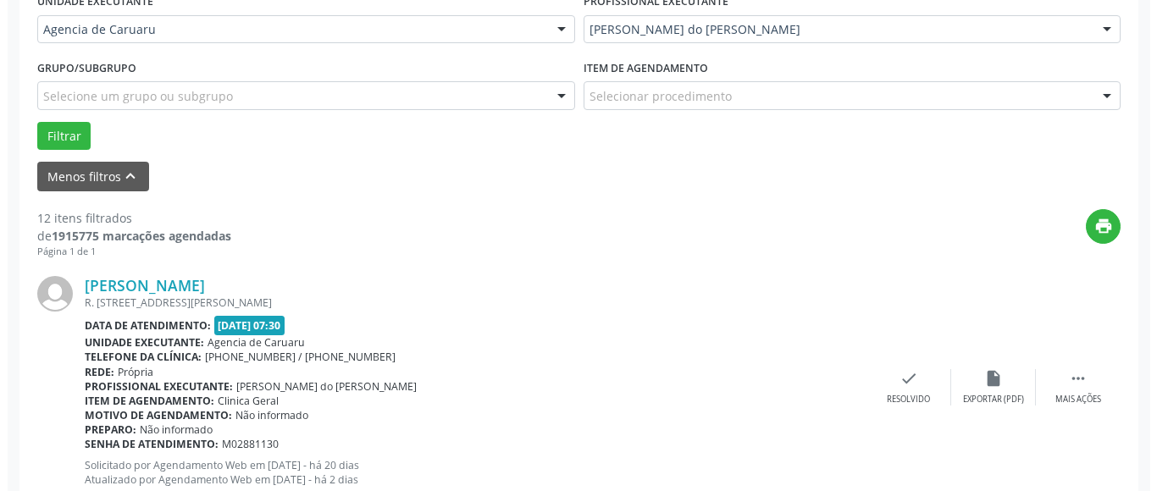
scroll to position [417, 0]
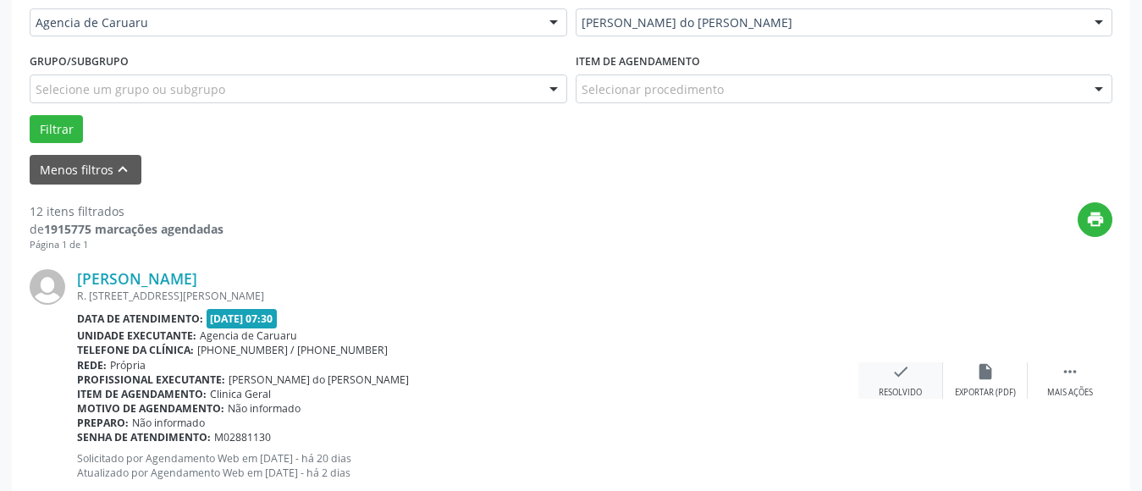
click at [901, 368] on icon "check" at bounding box center [901, 371] width 19 height 19
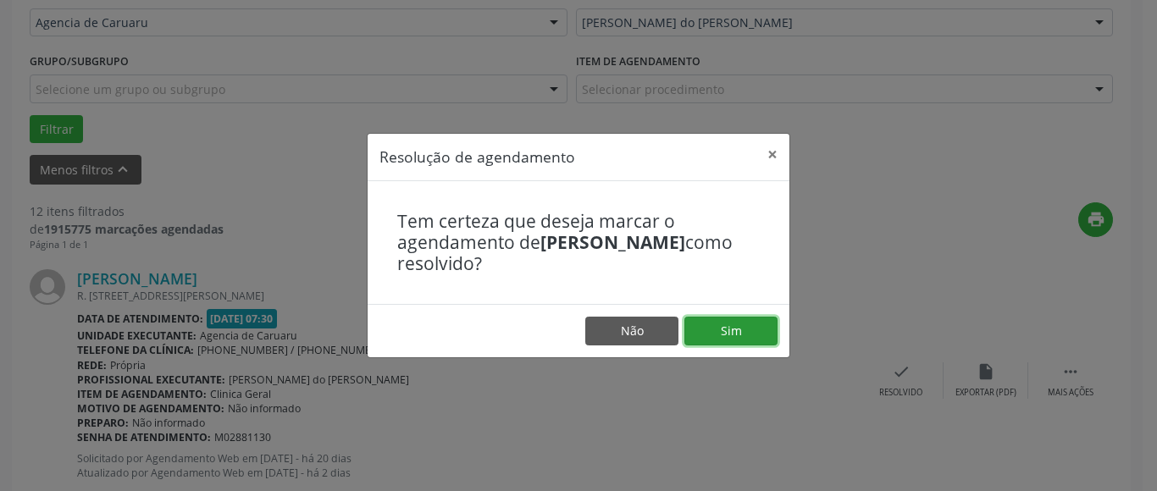
click at [737, 330] on button "Sim" at bounding box center [730, 331] width 93 height 29
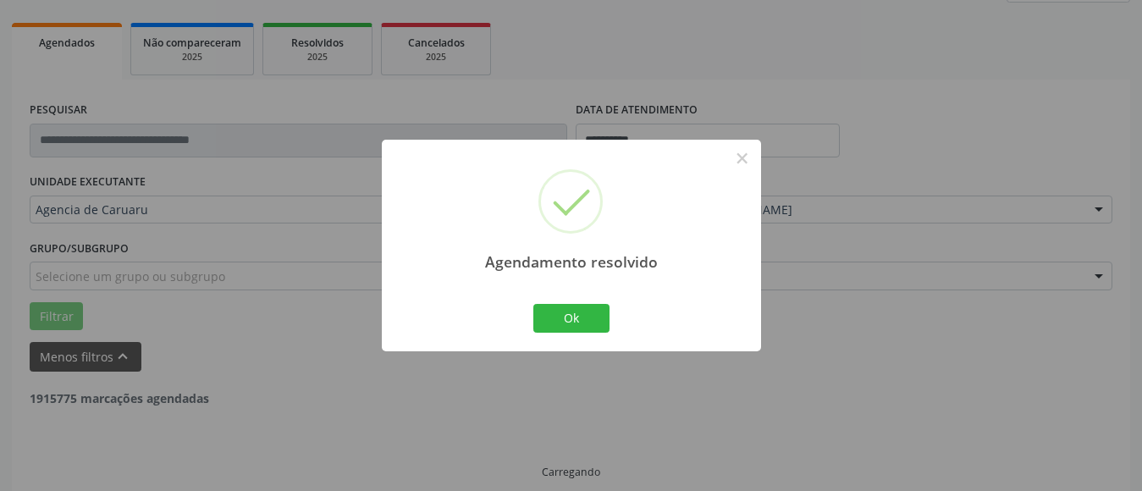
scroll to position [248, 0]
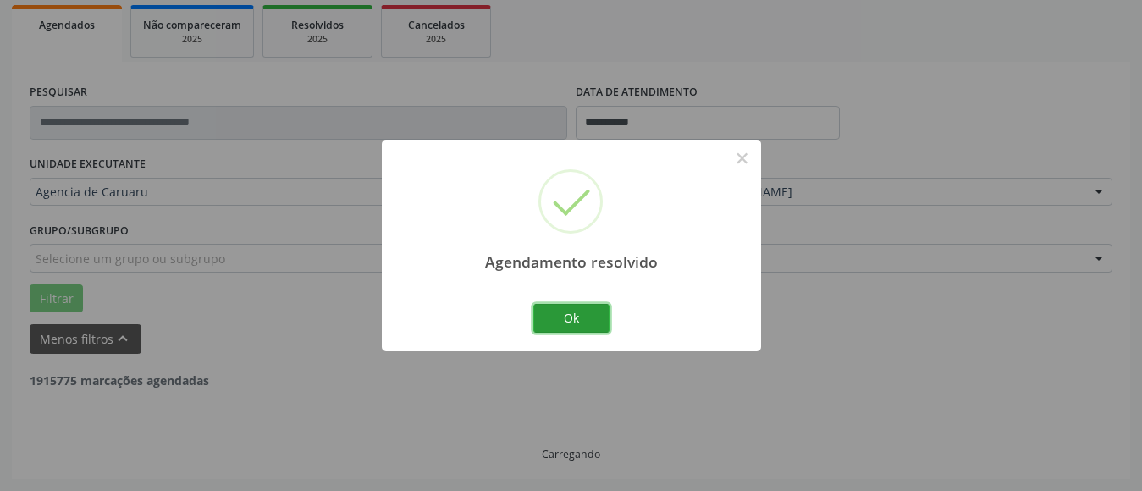
click at [573, 316] on button "Ok" at bounding box center [571, 318] width 76 height 29
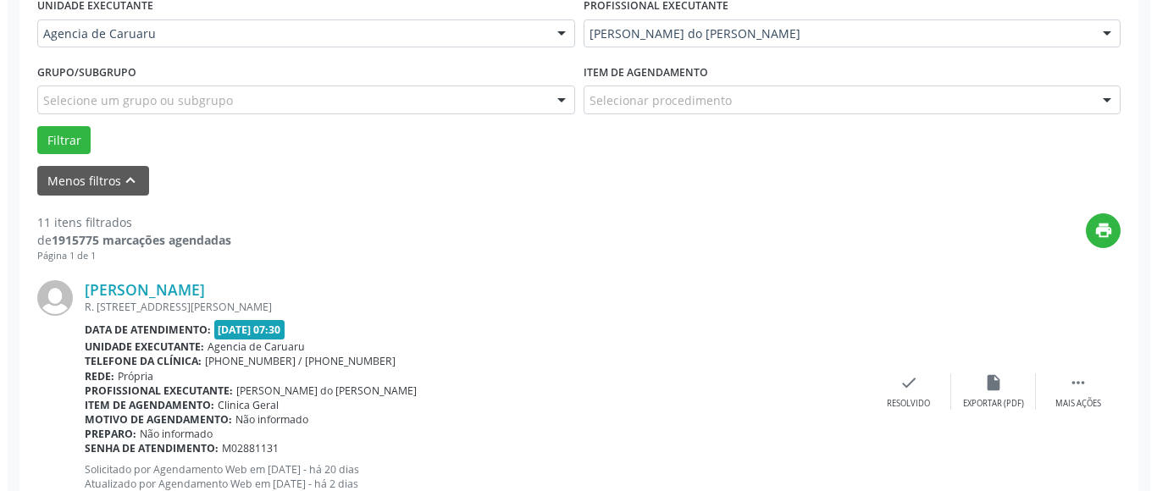
scroll to position [417, 0]
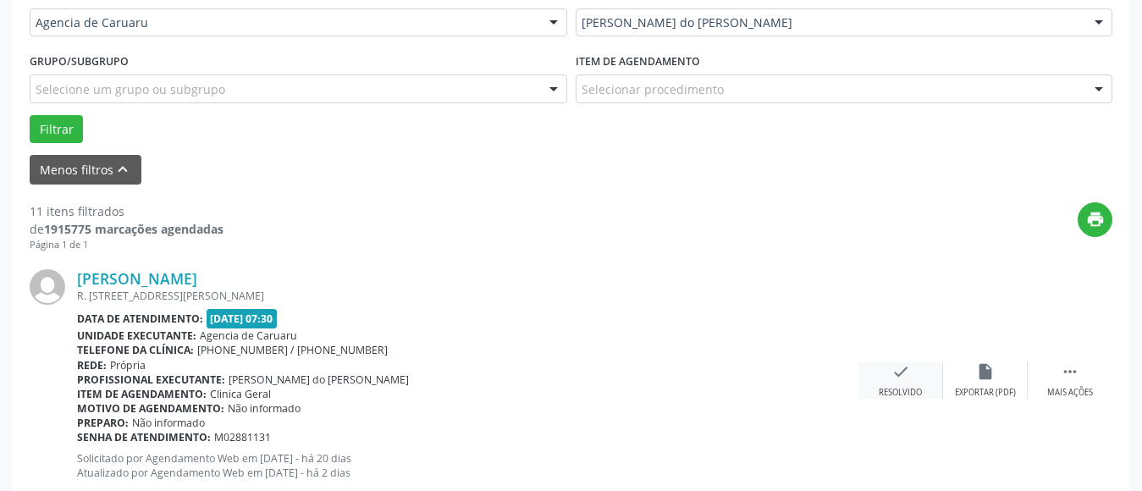
click at [909, 387] on div "Resolvido" at bounding box center [900, 393] width 43 height 12
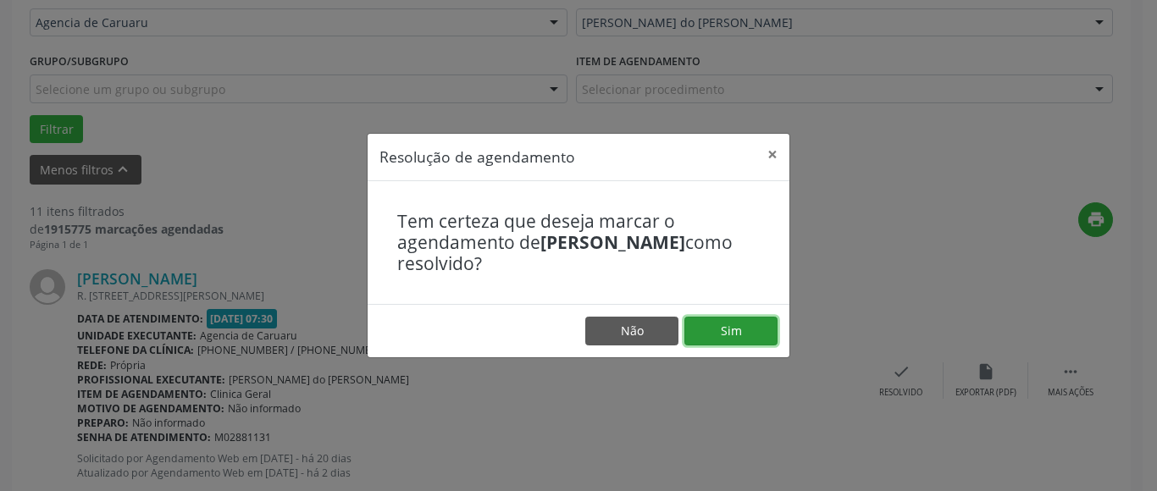
click at [760, 321] on button "Sim" at bounding box center [730, 331] width 93 height 29
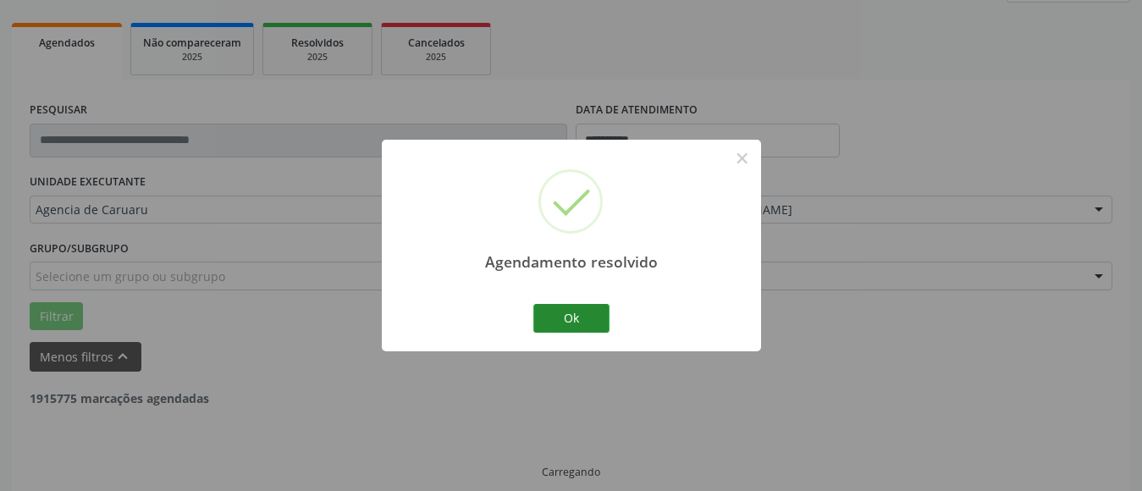
scroll to position [248, 0]
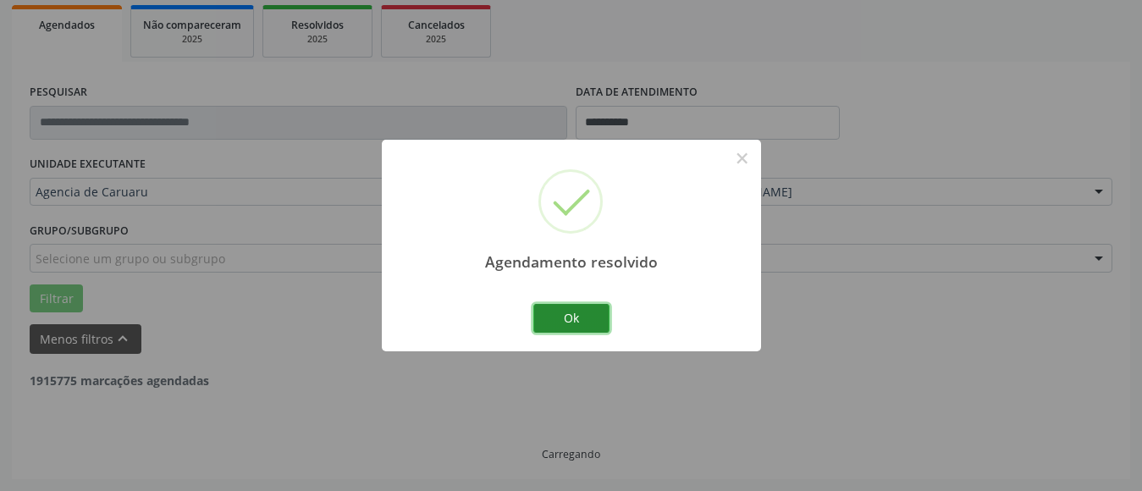
click at [586, 329] on button "Ok" at bounding box center [571, 318] width 76 height 29
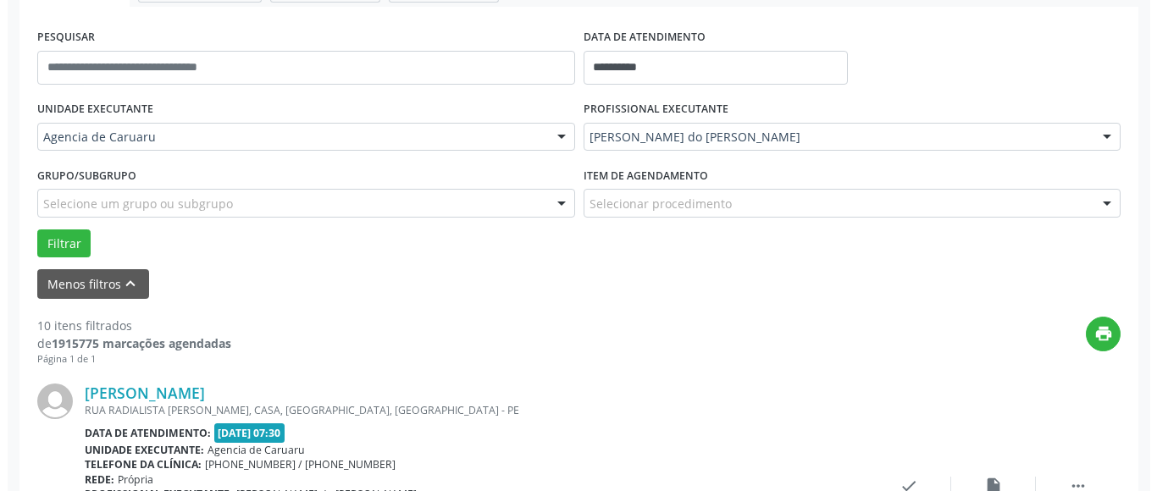
scroll to position [333, 0]
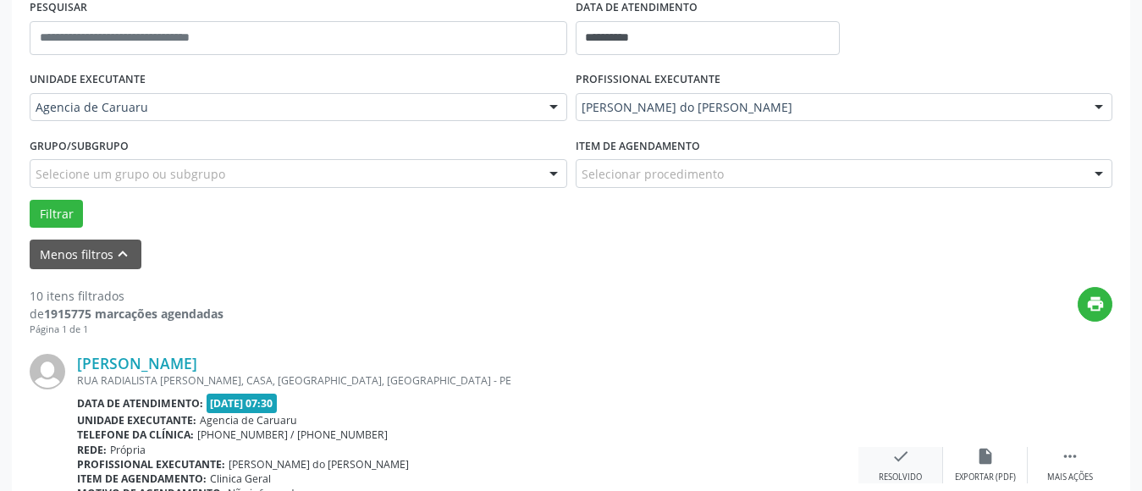
click at [918, 450] on div "check Resolvido" at bounding box center [901, 465] width 85 height 36
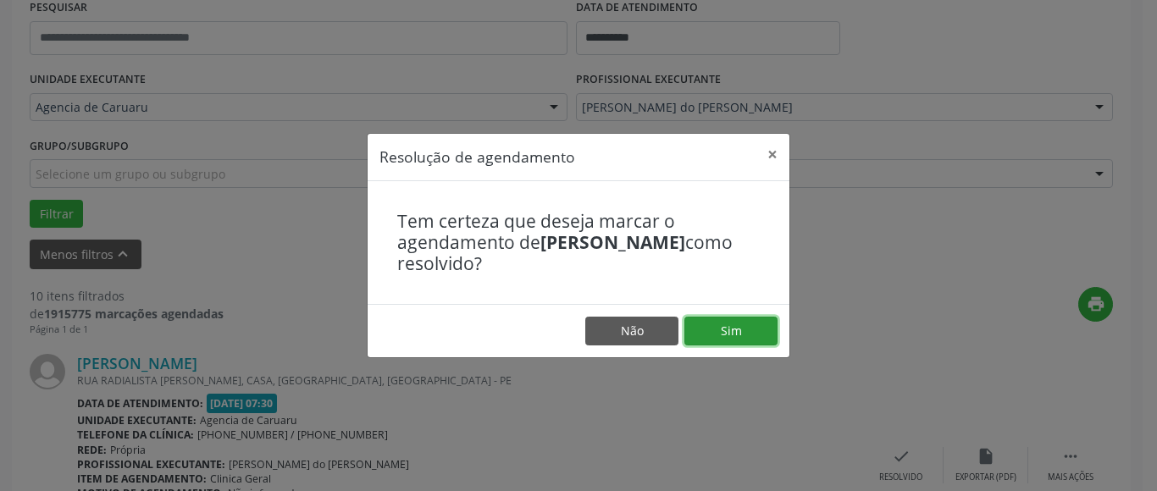
click at [738, 323] on button "Sim" at bounding box center [730, 331] width 93 height 29
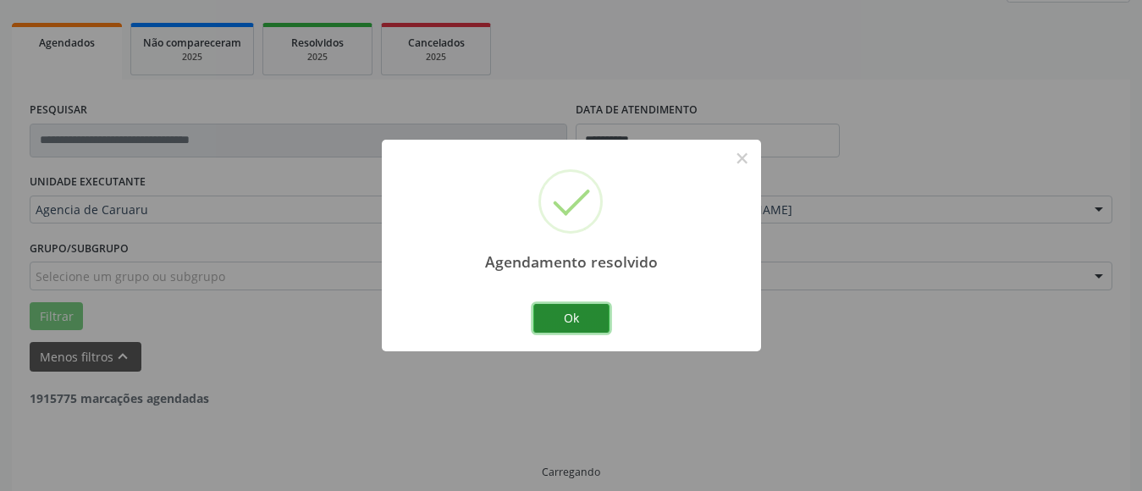
scroll to position [248, 0]
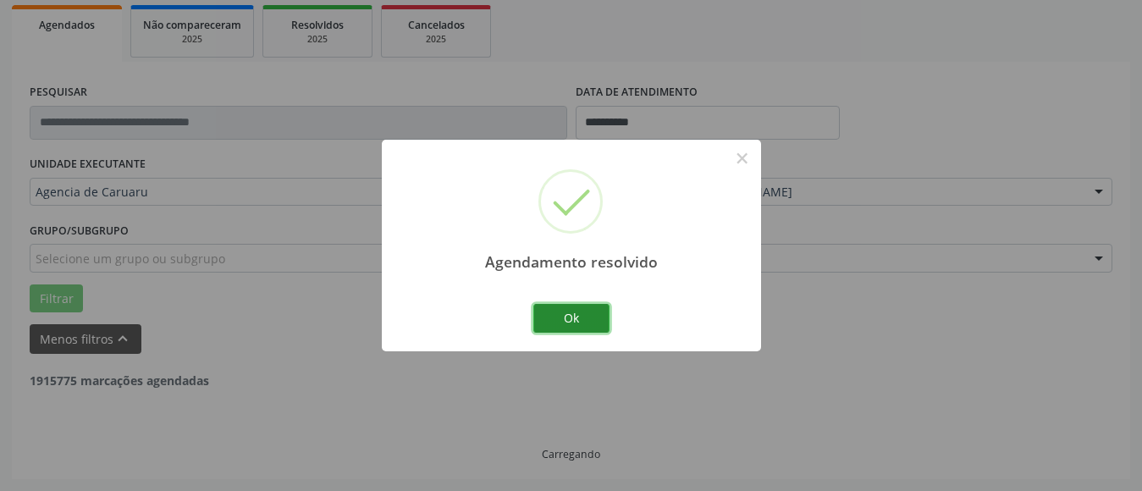
click at [569, 323] on button "Ok" at bounding box center [571, 318] width 76 height 29
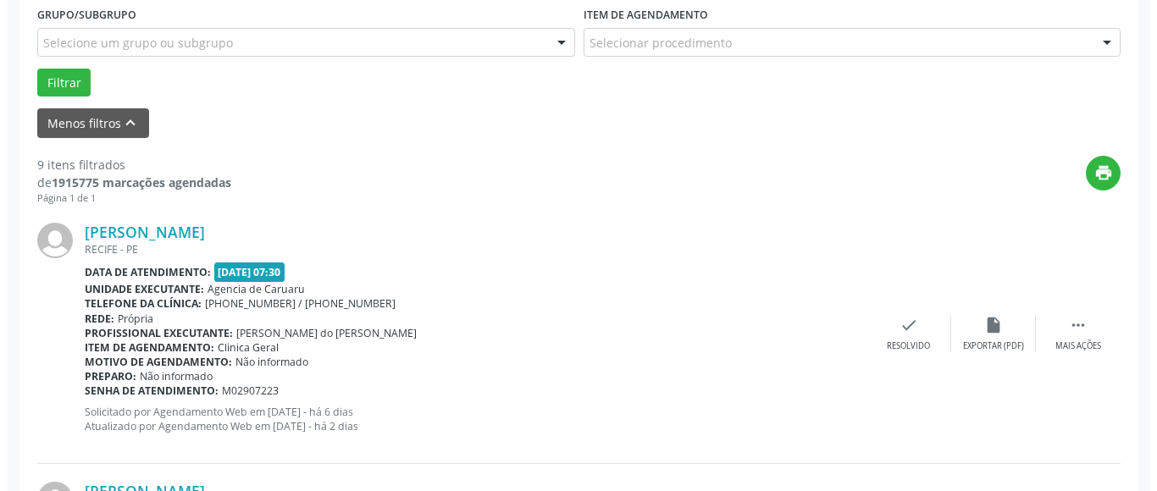
scroll to position [502, 0]
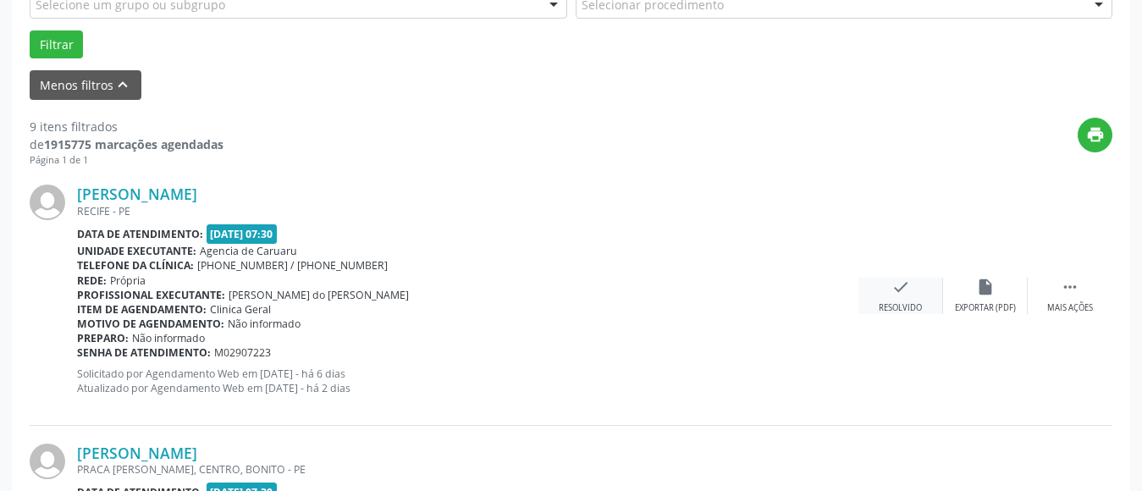
click at [900, 297] on div "check Resolvido" at bounding box center [901, 296] width 85 height 36
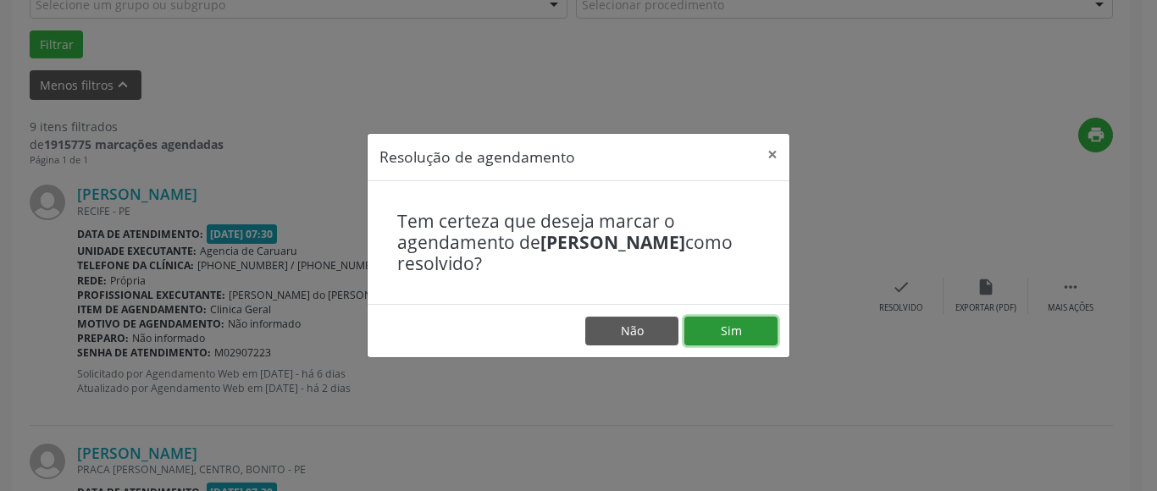
click at [726, 329] on button "Sim" at bounding box center [730, 331] width 93 height 29
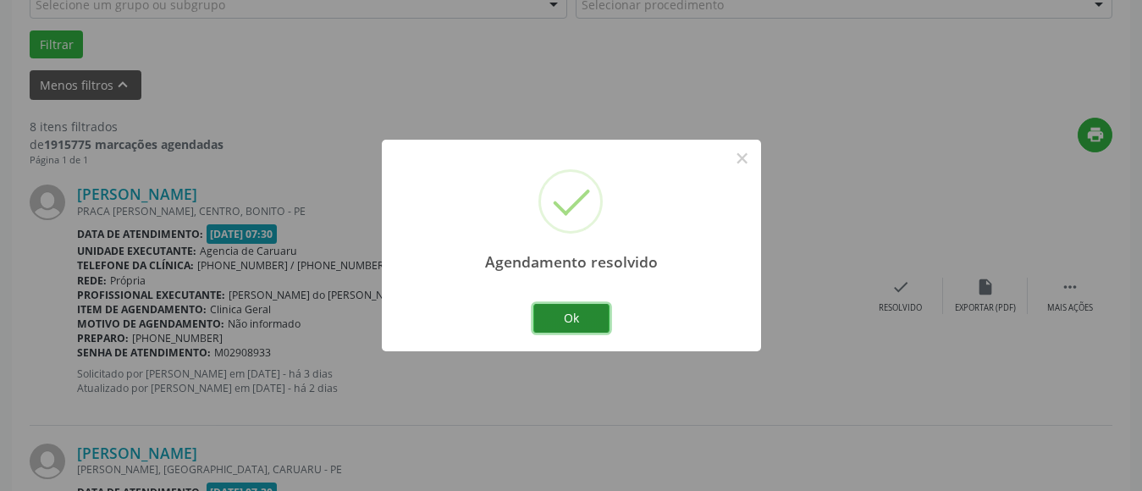
click at [560, 324] on button "Ok" at bounding box center [571, 318] width 76 height 29
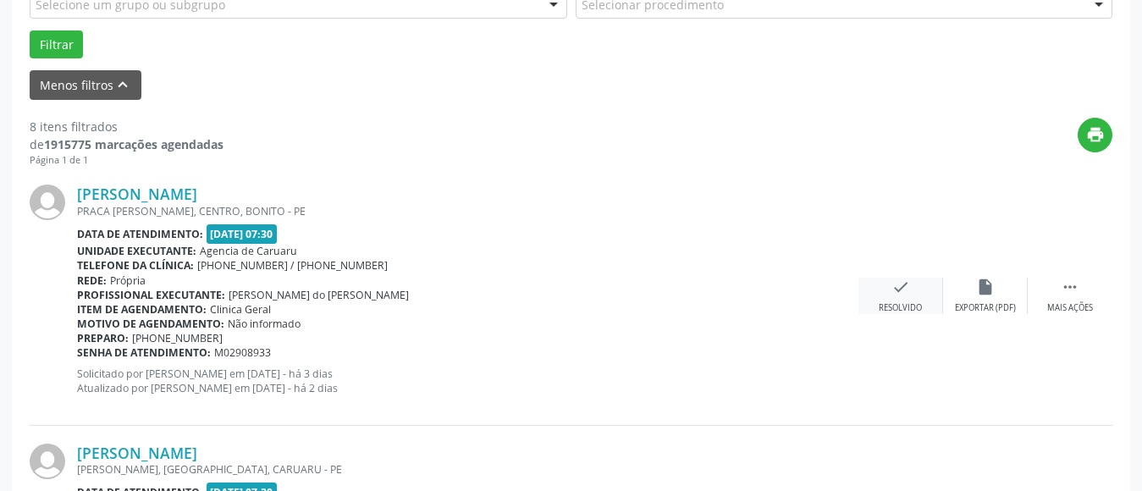
click at [891, 307] on div "Resolvido" at bounding box center [900, 308] width 43 height 12
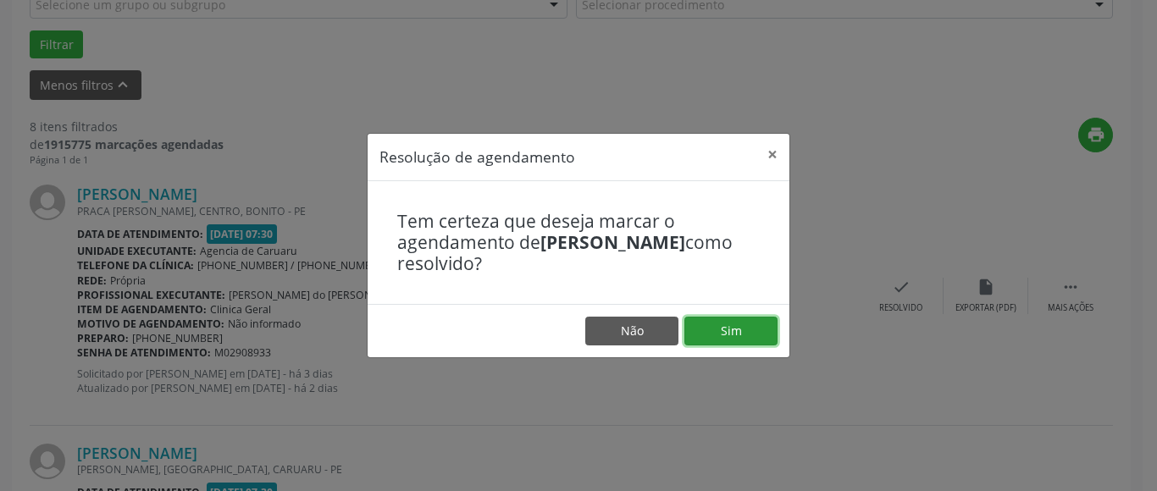
click at [713, 328] on button "Sim" at bounding box center [730, 331] width 93 height 29
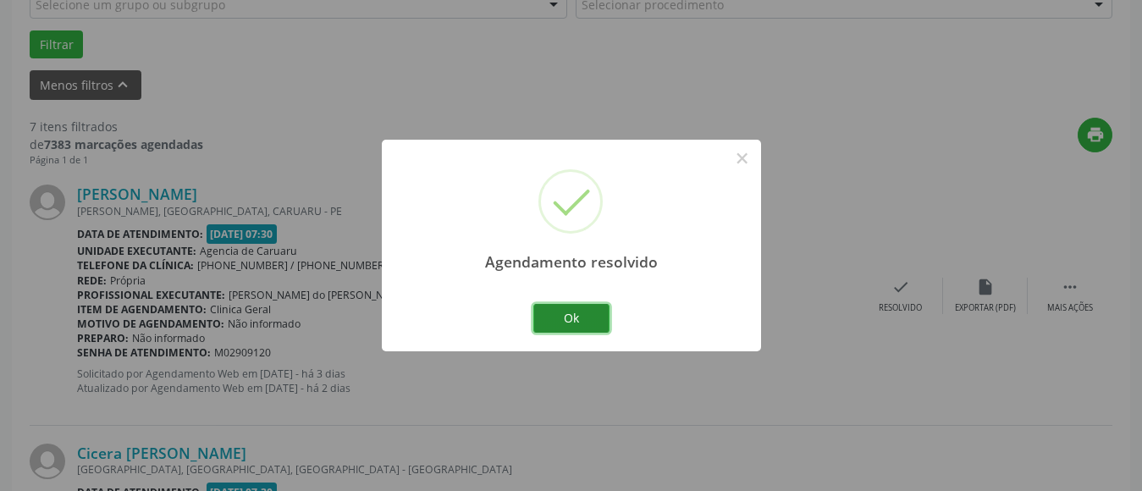
click at [577, 321] on button "Ok" at bounding box center [571, 318] width 76 height 29
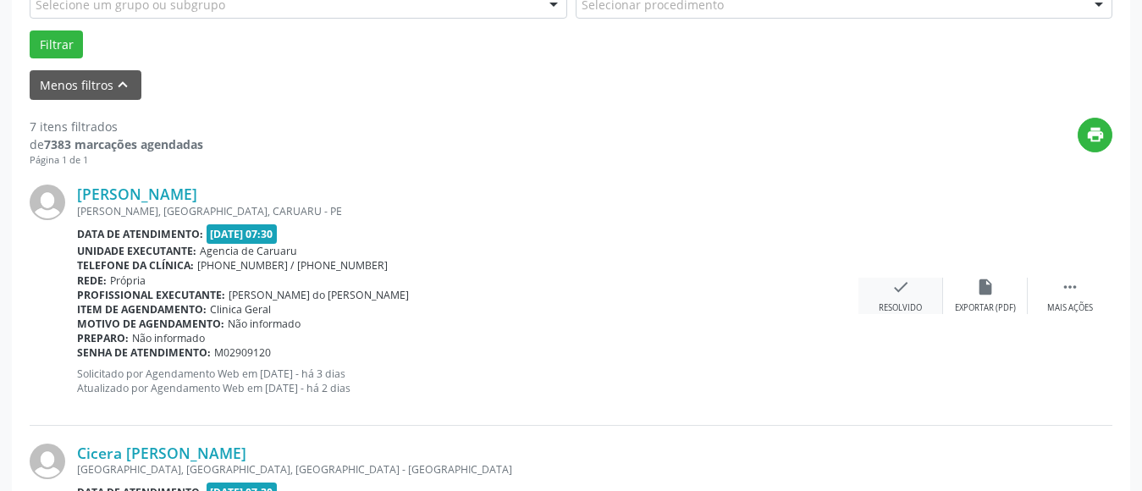
click at [887, 285] on div "check Resolvido" at bounding box center [901, 296] width 85 height 36
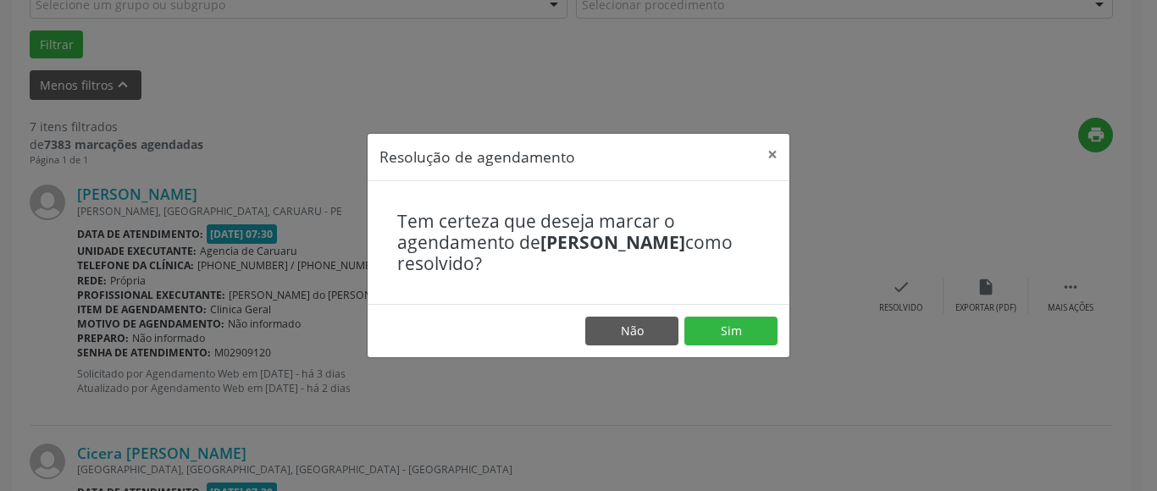
click at [790, 321] on div "Resolução de agendamento × Tem certeza que deseja marcar o agendamento de [PERS…" at bounding box center [578, 245] width 1157 height 491
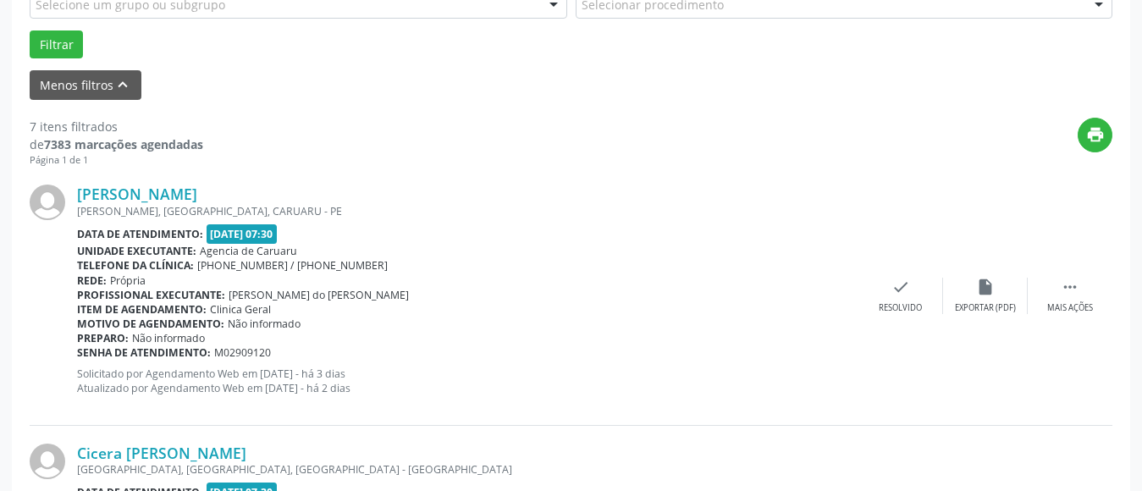
click at [746, 335] on div "Preparo: Não informado" at bounding box center [468, 338] width 782 height 14
click at [899, 286] on icon "check" at bounding box center [901, 287] width 19 height 19
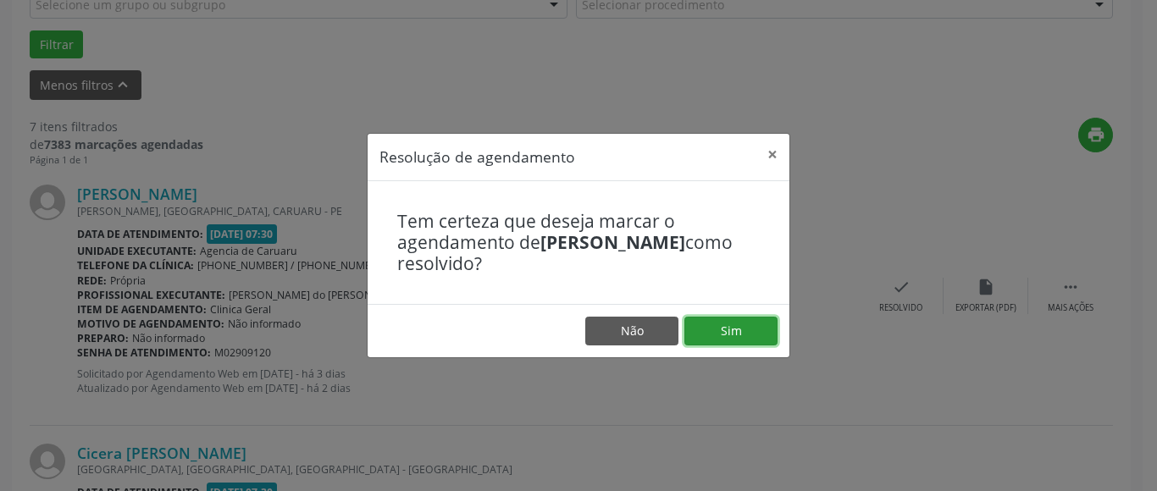
click at [737, 323] on button "Sim" at bounding box center [730, 331] width 93 height 29
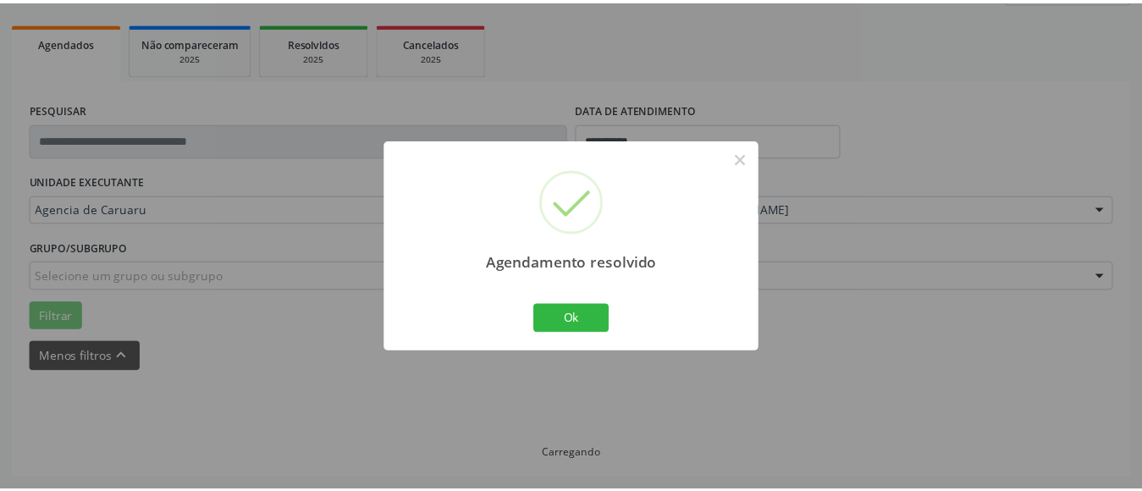
scroll to position [248, 0]
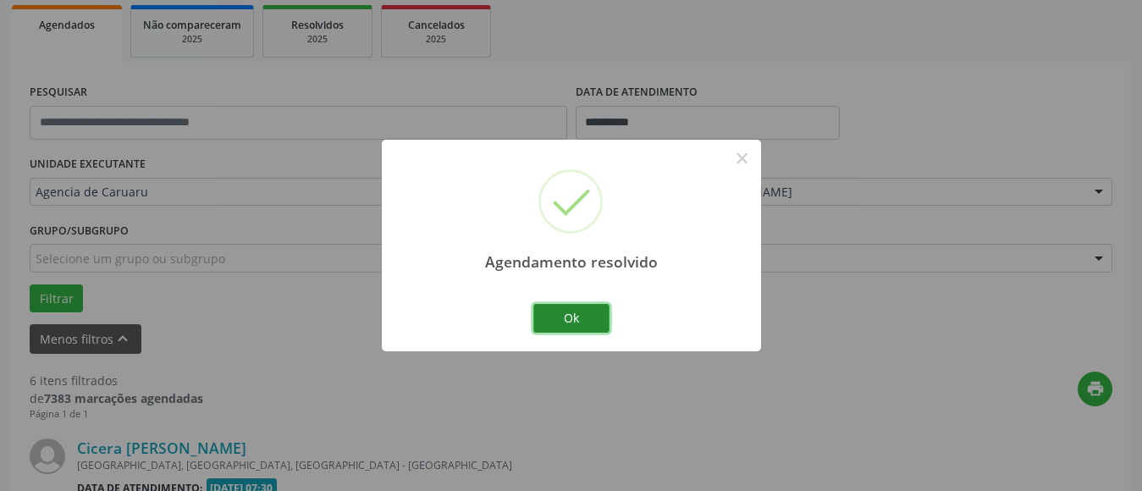
click at [600, 323] on button "Ok" at bounding box center [571, 318] width 76 height 29
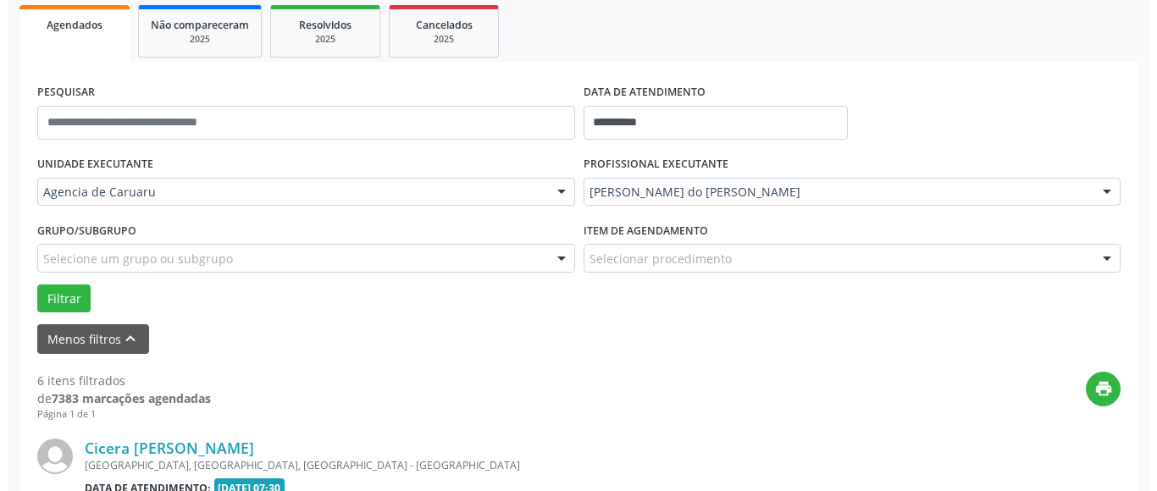
scroll to position [502, 0]
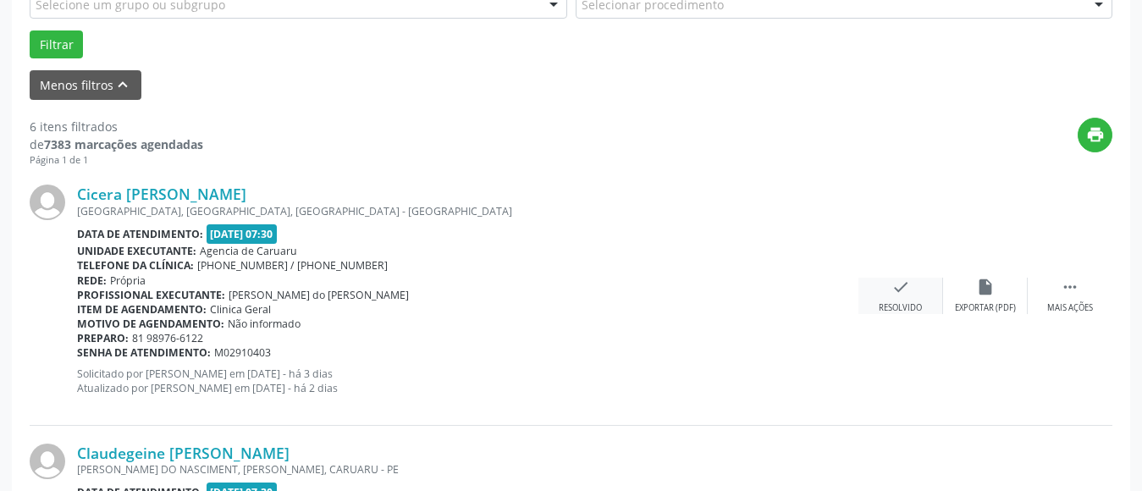
click at [908, 294] on icon "check" at bounding box center [901, 287] width 19 height 19
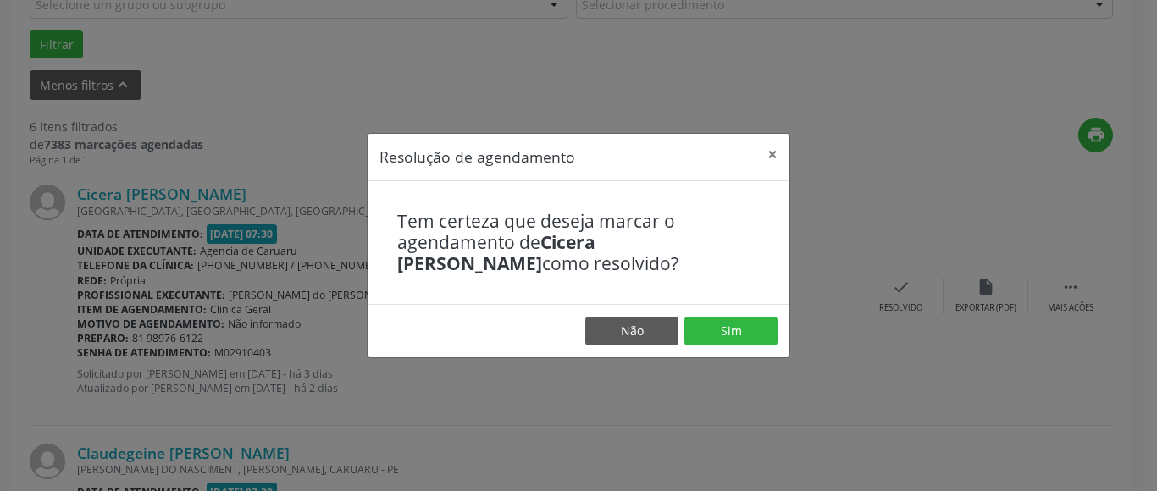
click at [749, 345] on footer "Não Sim" at bounding box center [578, 330] width 422 height 53
click at [749, 336] on button "Sim" at bounding box center [730, 331] width 93 height 29
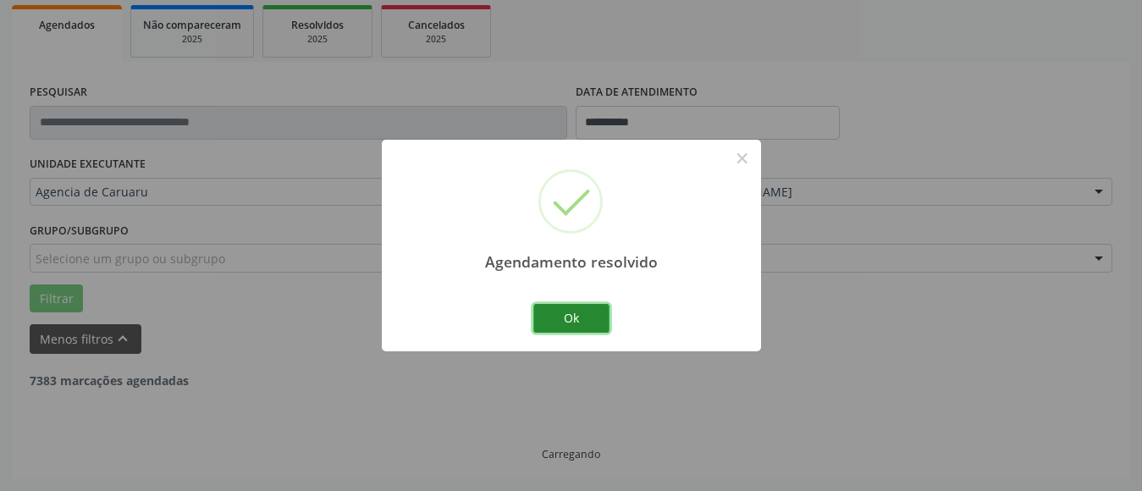
click at [563, 312] on button "Ok" at bounding box center [571, 318] width 76 height 29
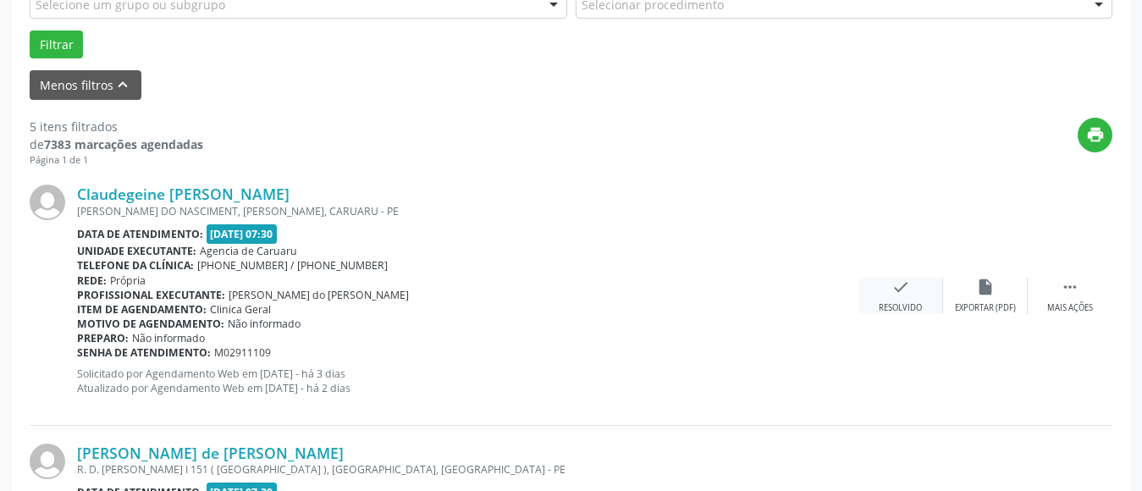
click at [912, 312] on div "Resolvido" at bounding box center [900, 308] width 43 height 12
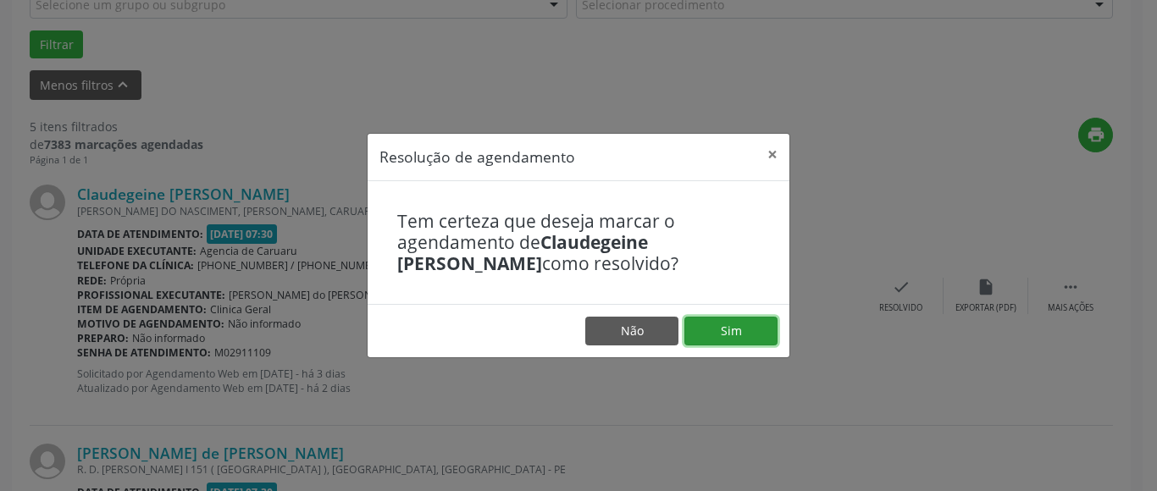
click at [726, 334] on button "Sim" at bounding box center [730, 331] width 93 height 29
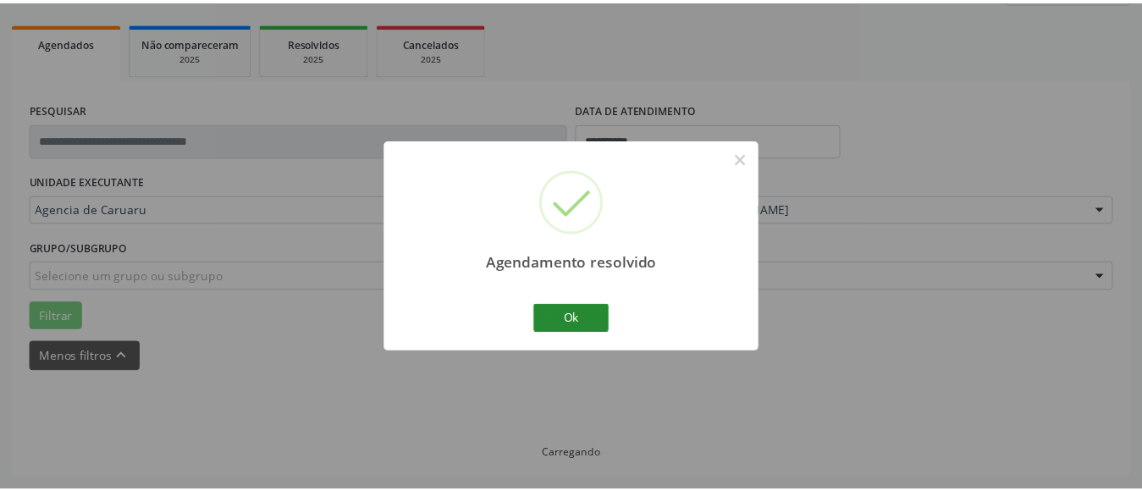
scroll to position [230, 0]
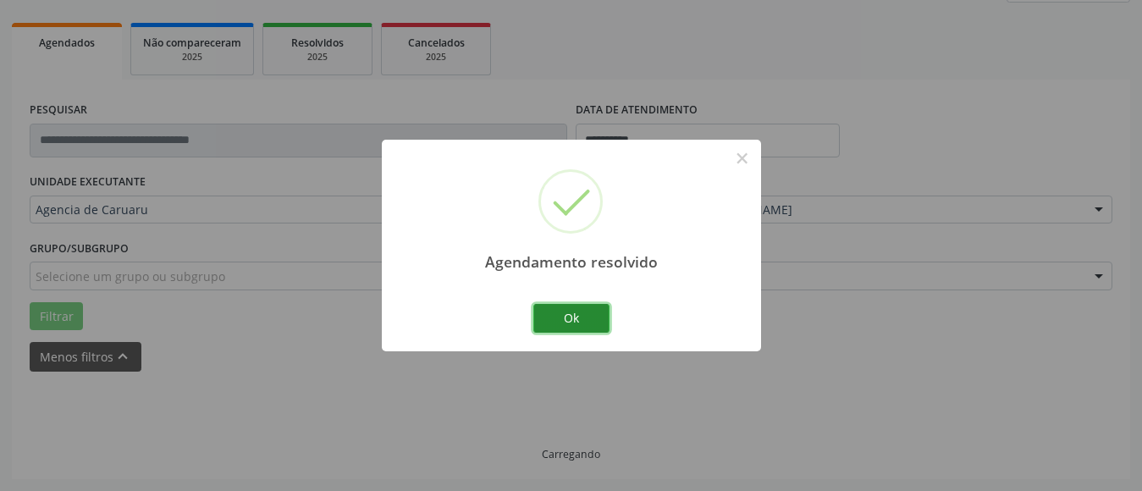
click at [588, 326] on button "Ok" at bounding box center [571, 318] width 76 height 29
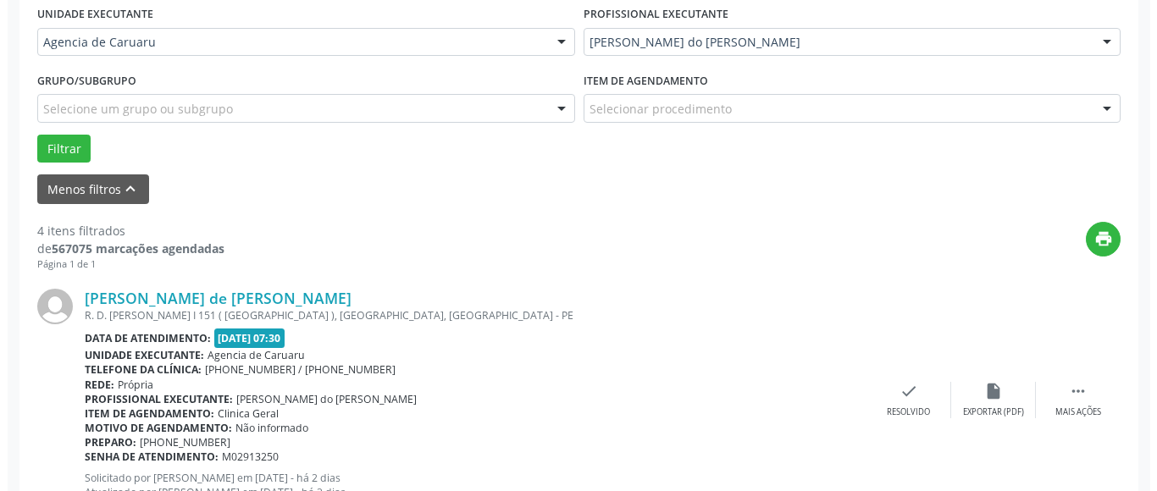
scroll to position [400, 0]
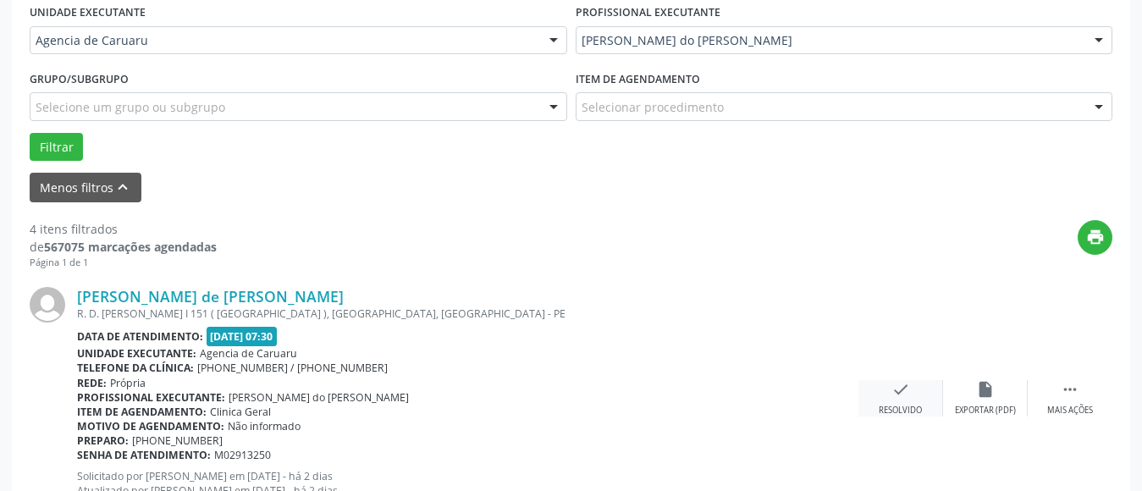
click at [916, 396] on div "check Resolvido" at bounding box center [901, 398] width 85 height 36
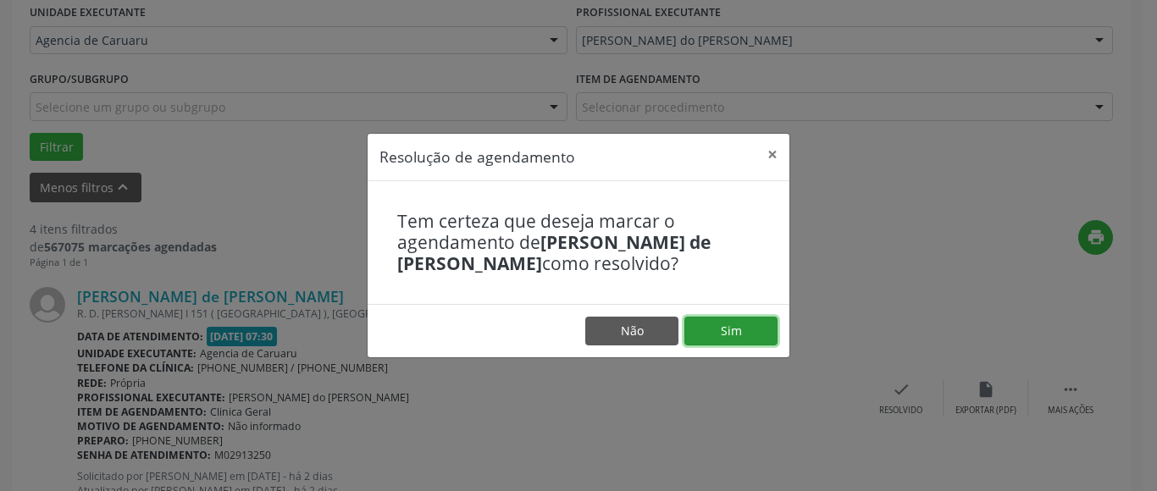
click at [743, 327] on button "Sim" at bounding box center [730, 331] width 93 height 29
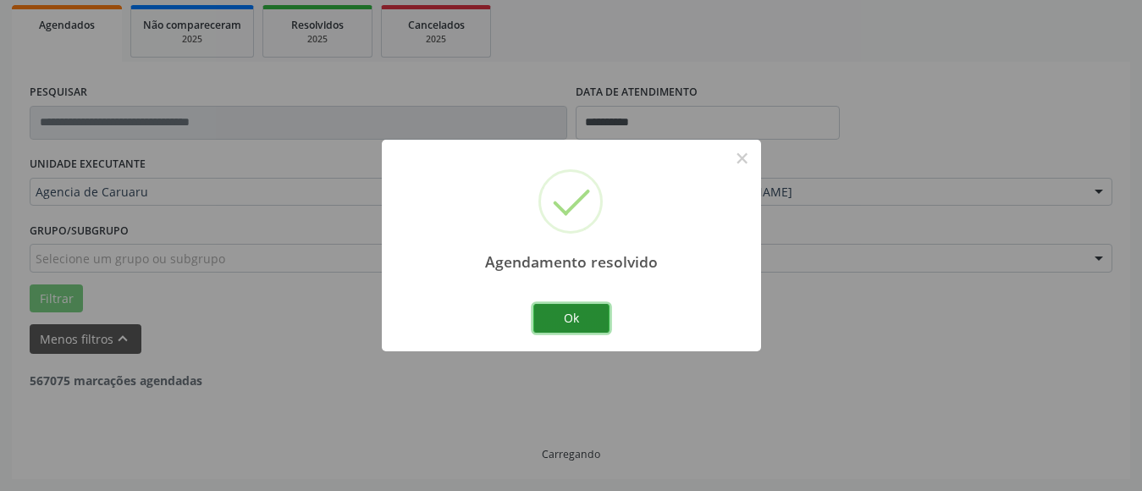
click at [562, 318] on button "Ok" at bounding box center [571, 318] width 76 height 29
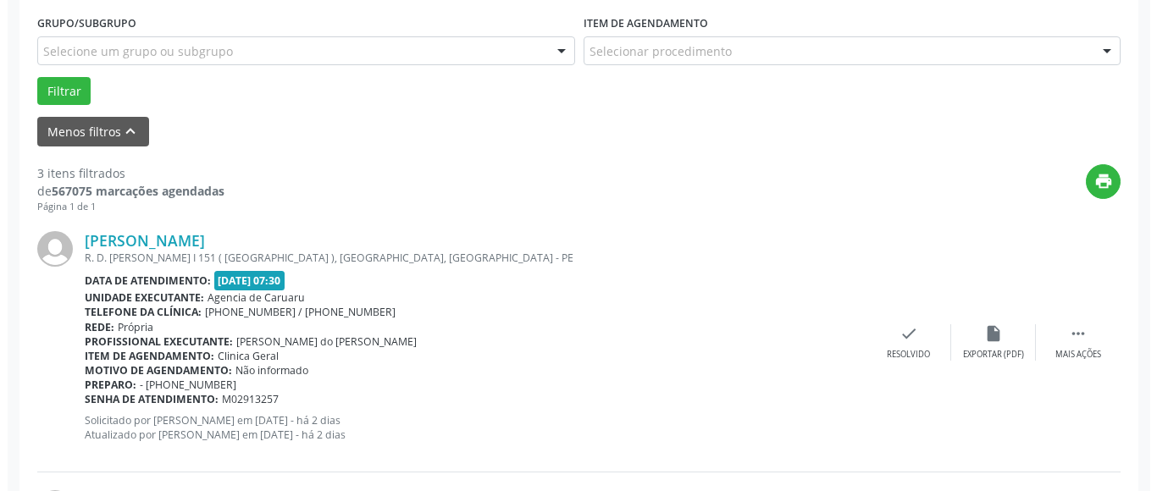
scroll to position [484, 0]
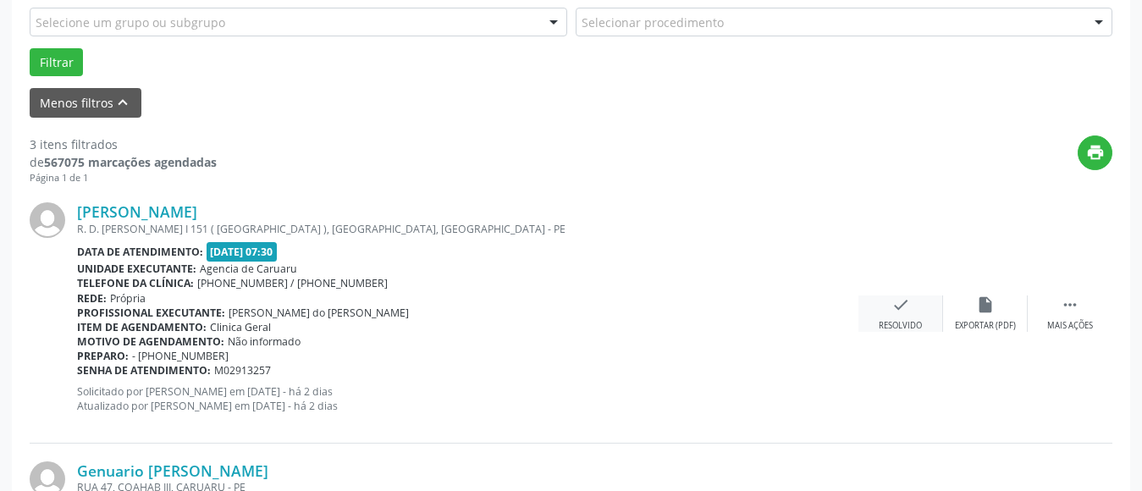
click at [889, 310] on div "check Resolvido" at bounding box center [901, 314] width 85 height 36
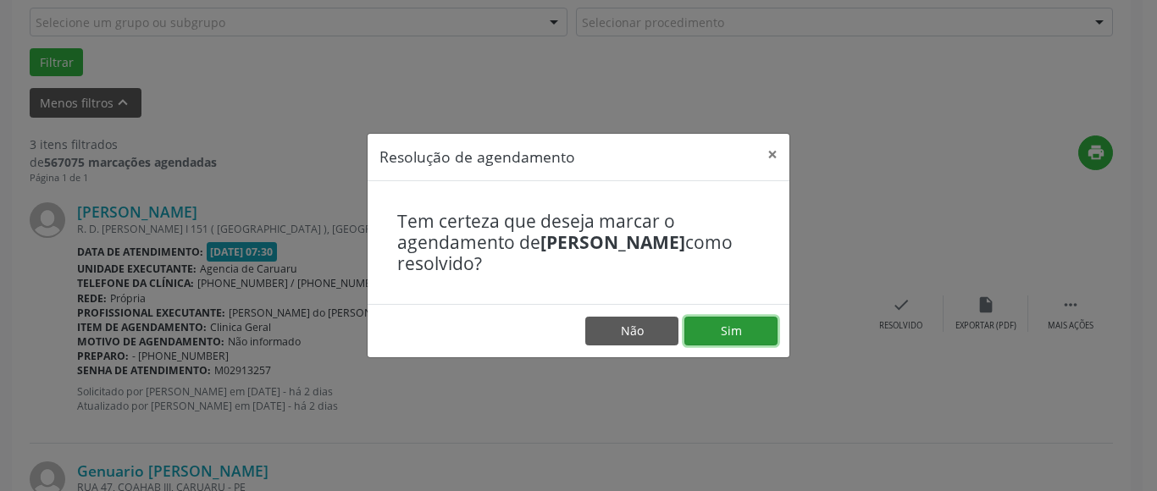
click at [760, 335] on button "Sim" at bounding box center [730, 331] width 93 height 29
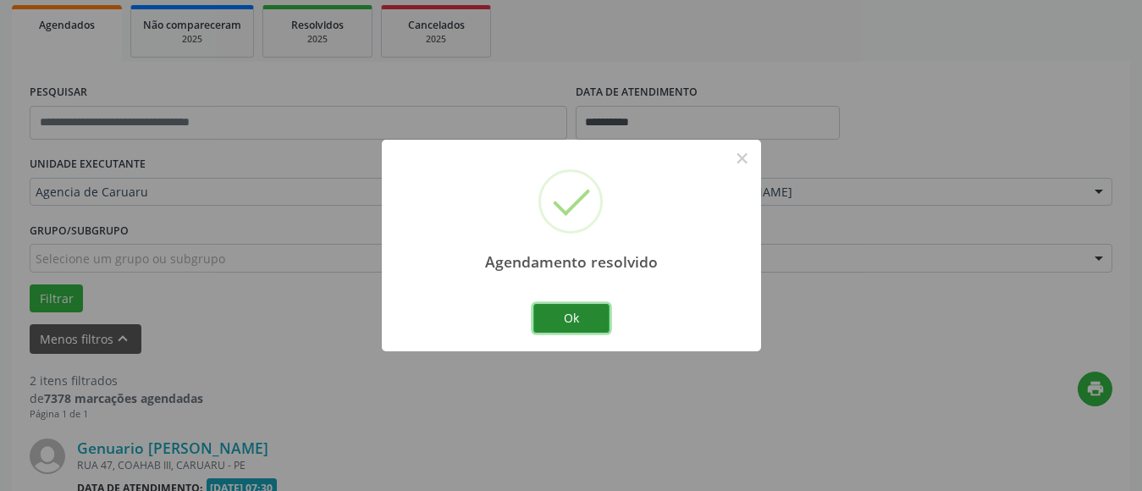
click at [591, 310] on button "Ok" at bounding box center [571, 318] width 76 height 29
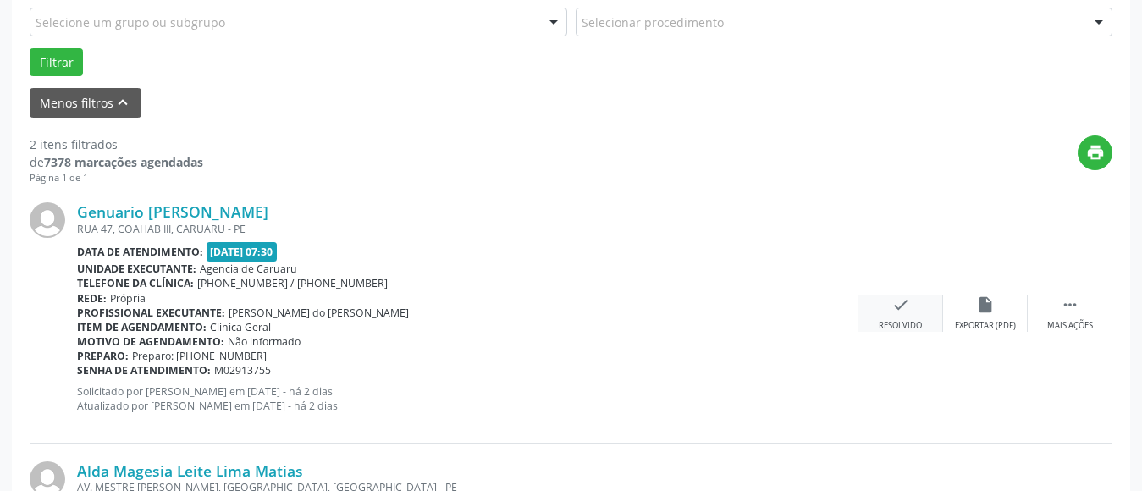
click at [895, 318] on div "check Resolvido" at bounding box center [901, 314] width 85 height 36
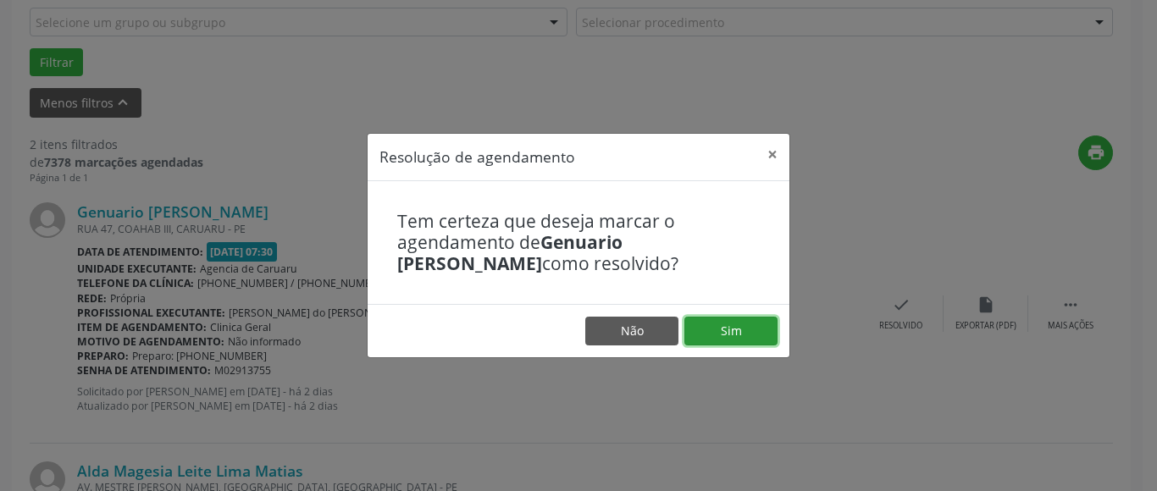
click at [755, 333] on button "Sim" at bounding box center [730, 331] width 93 height 29
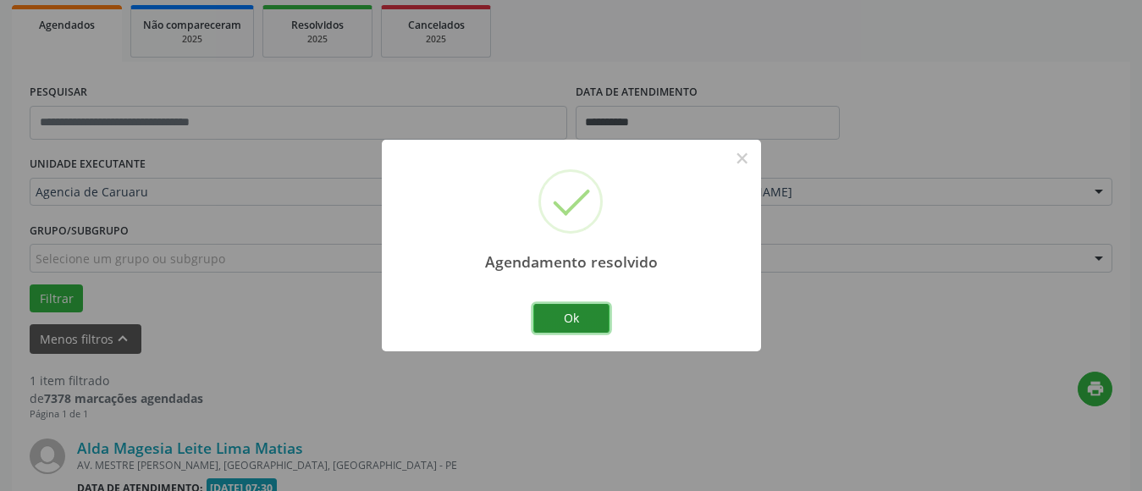
click at [577, 312] on button "Ok" at bounding box center [571, 318] width 76 height 29
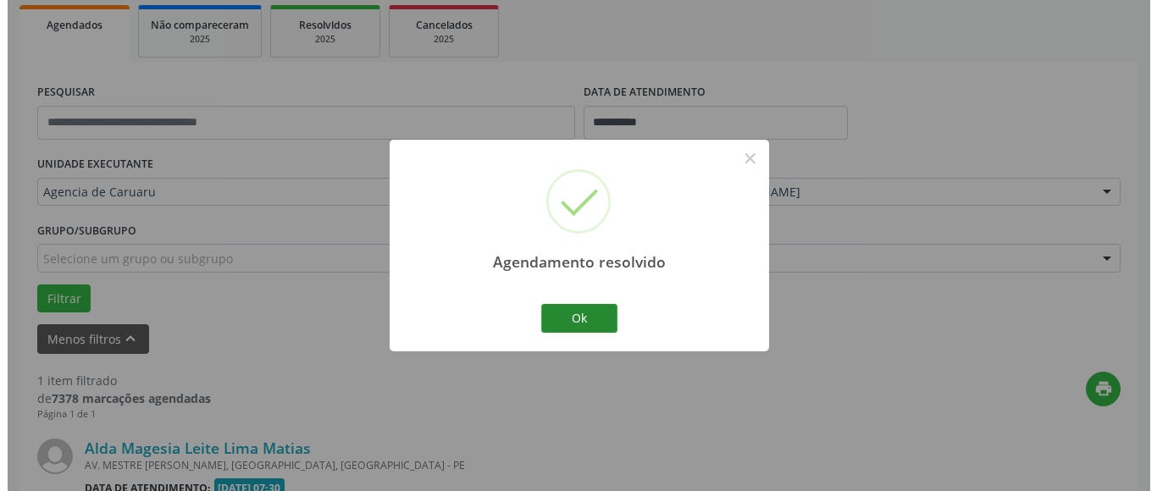
scroll to position [466, 0]
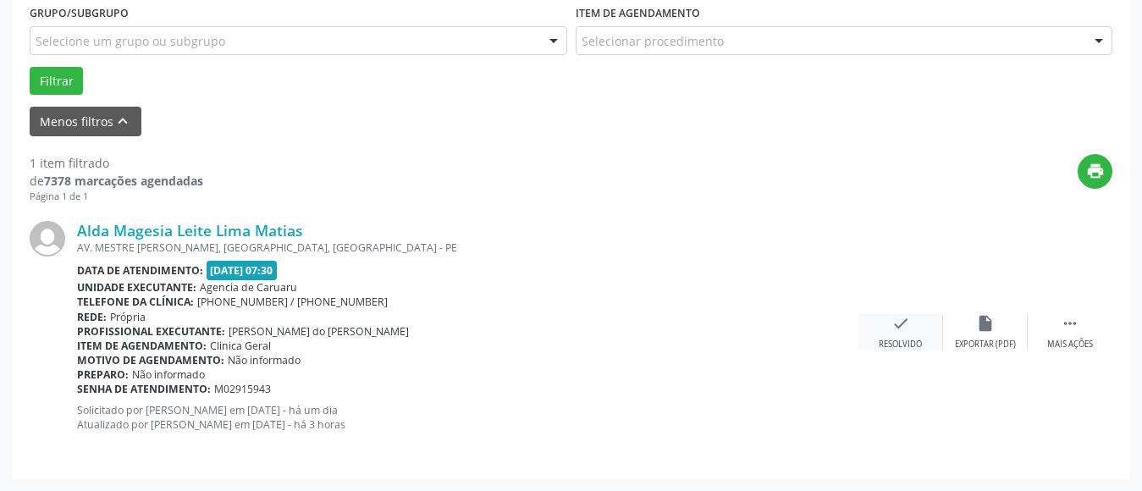
click at [900, 333] on div "check Resolvido" at bounding box center [901, 332] width 85 height 36
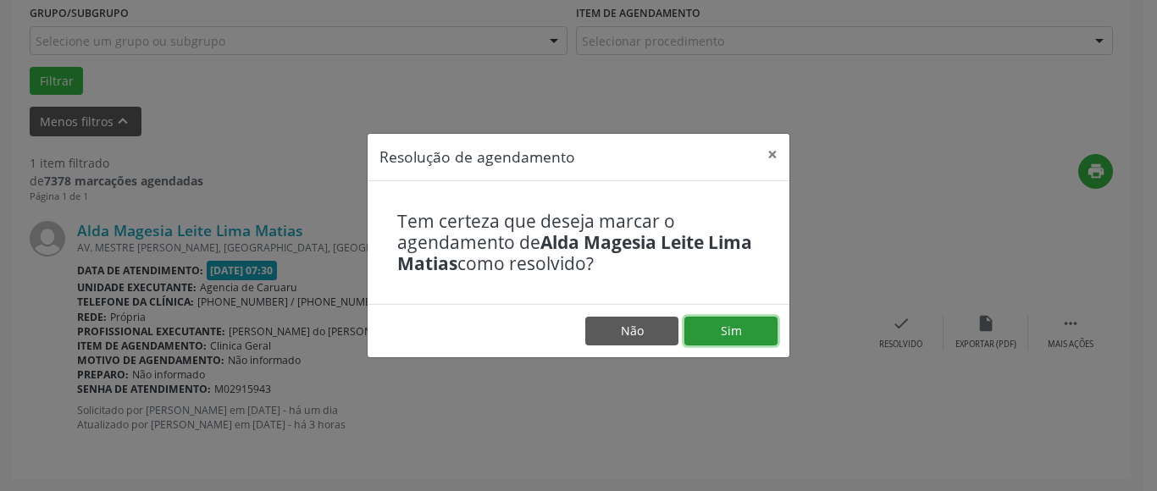
click at [742, 327] on button "Sim" at bounding box center [730, 331] width 93 height 29
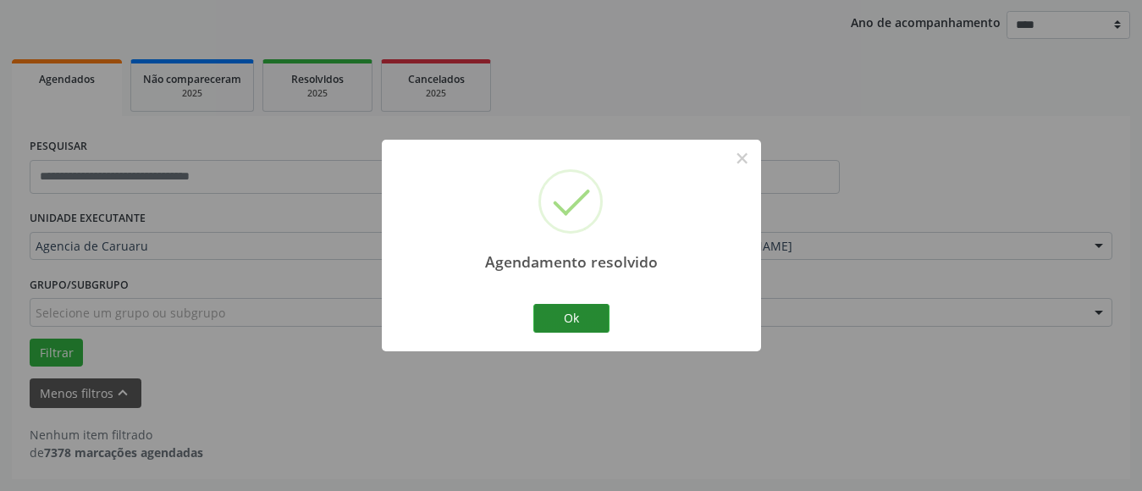
scroll to position [194, 0]
click at [581, 322] on button "Ok" at bounding box center [571, 318] width 76 height 29
